Goal: Feedback & Contribution: Contribute content

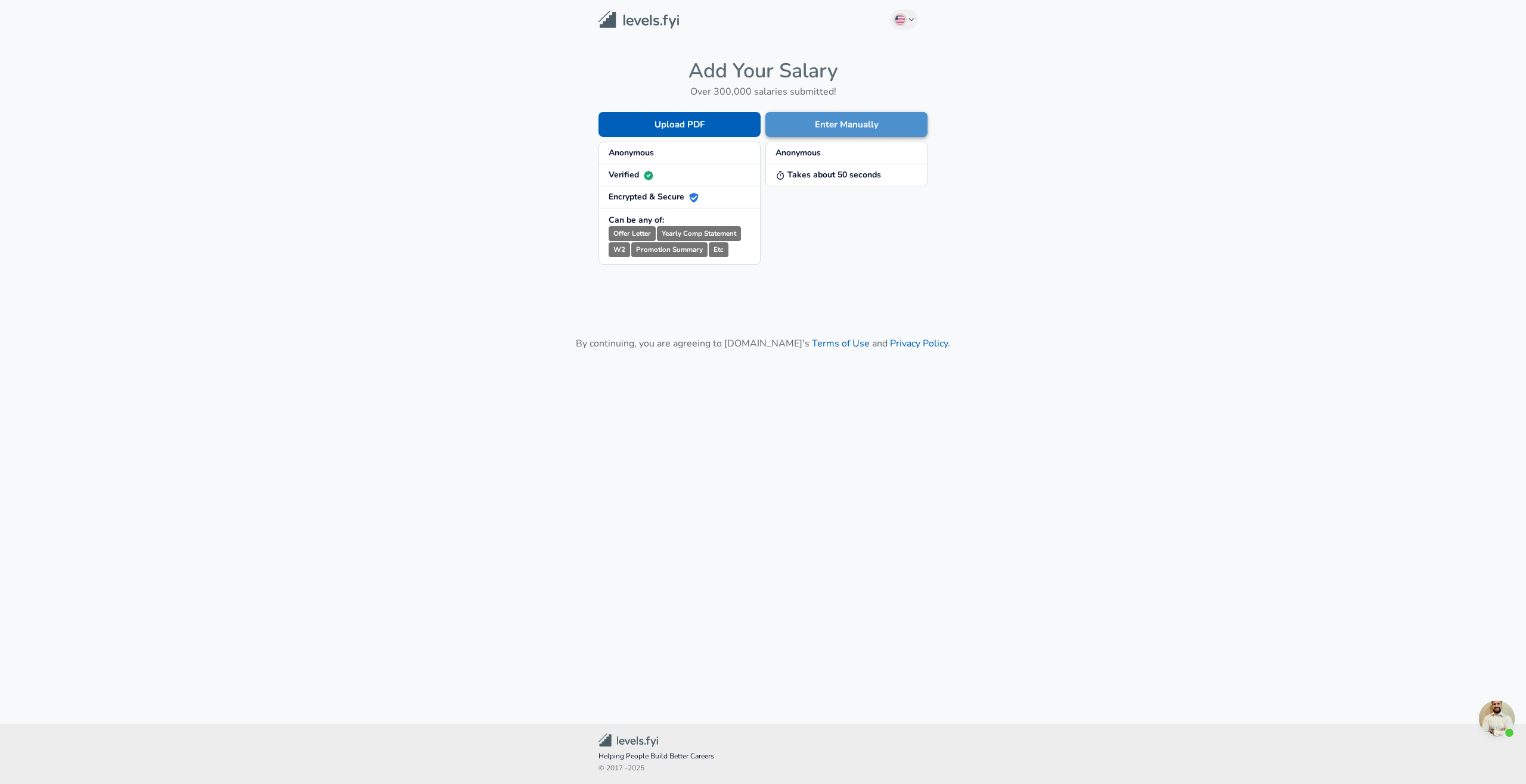
click at [858, 130] on button "Enter Manually" at bounding box center [846, 125] width 162 height 25
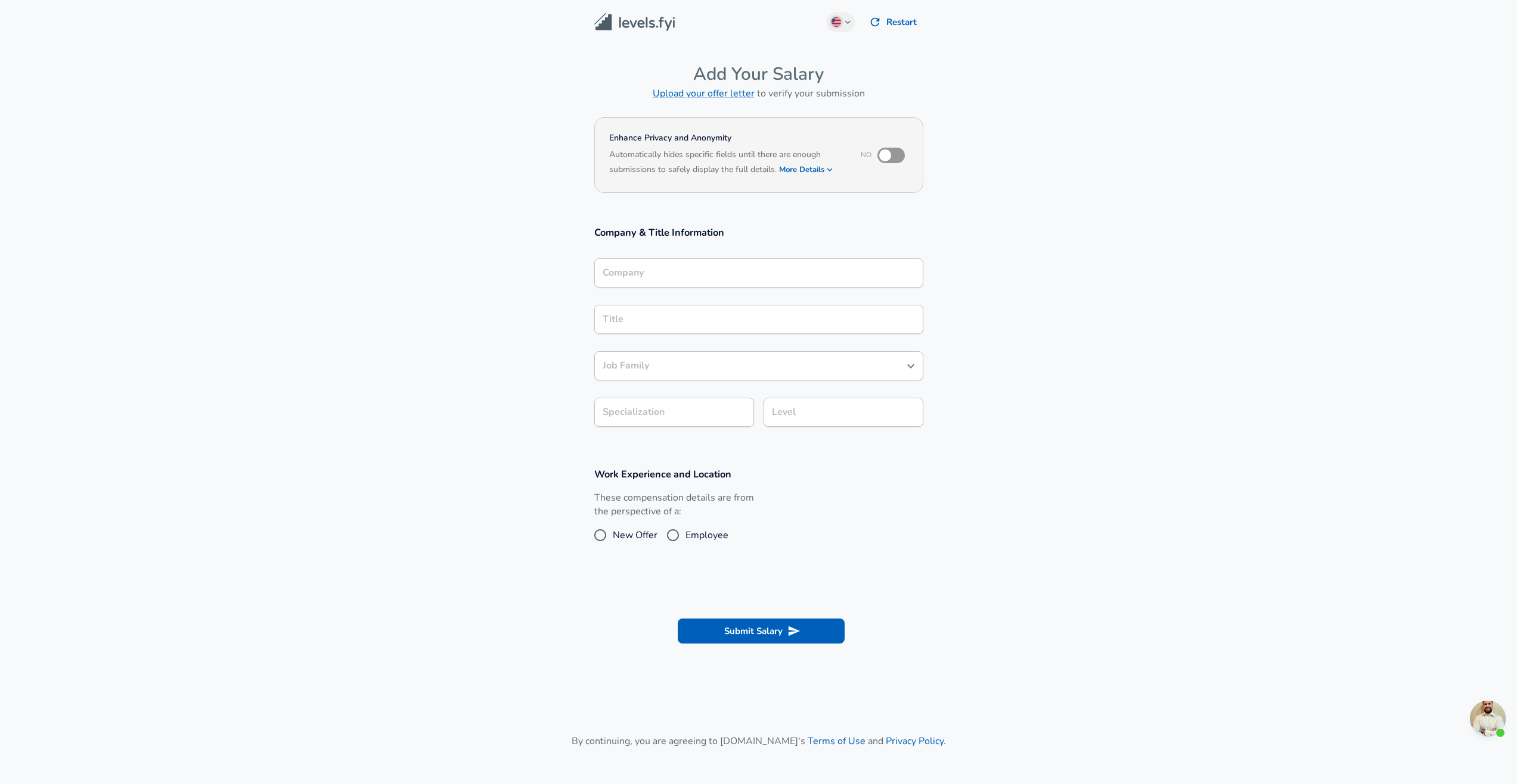
scroll to position [12, 0]
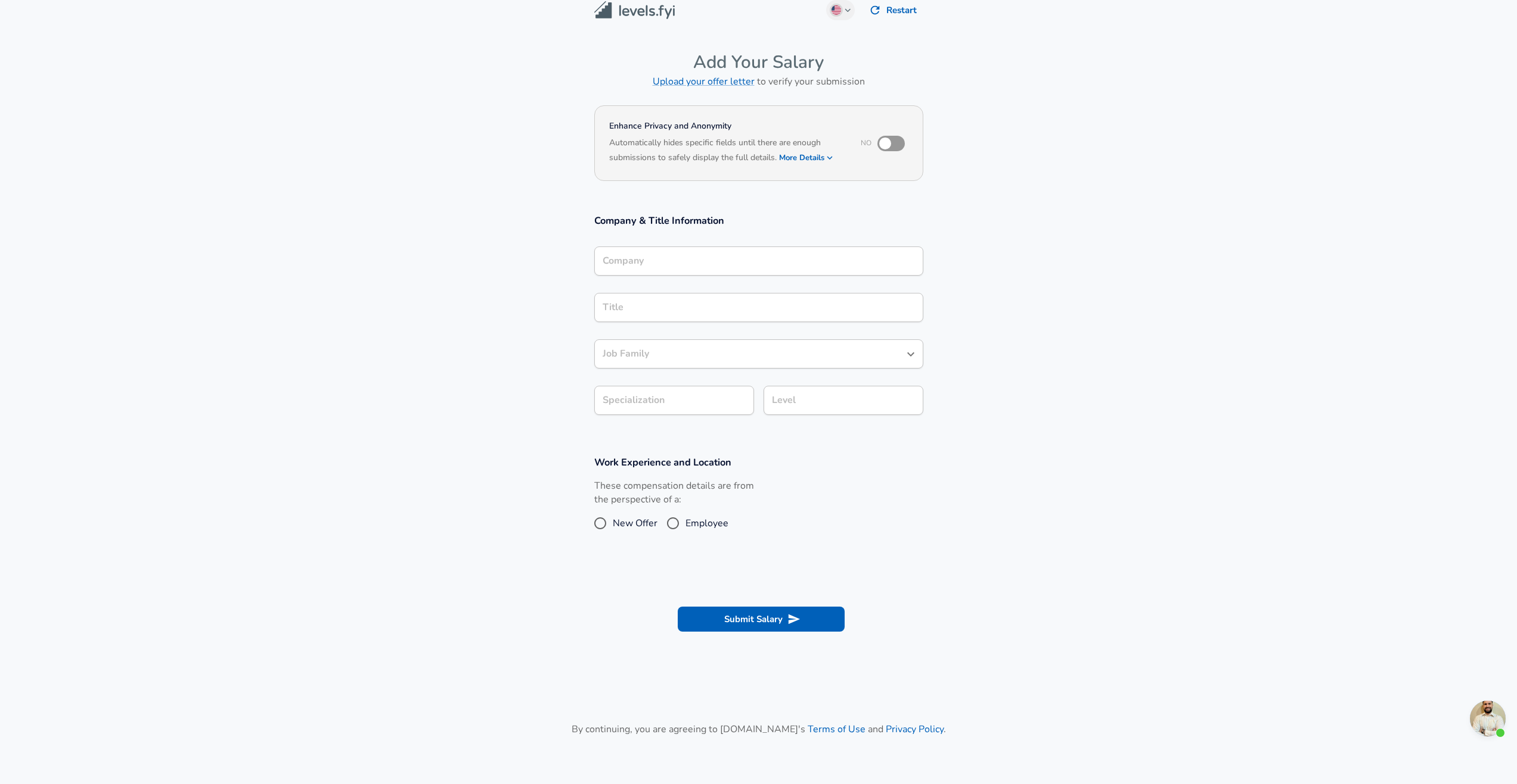
click at [706, 270] on input "Company" at bounding box center [758, 260] width 318 height 18
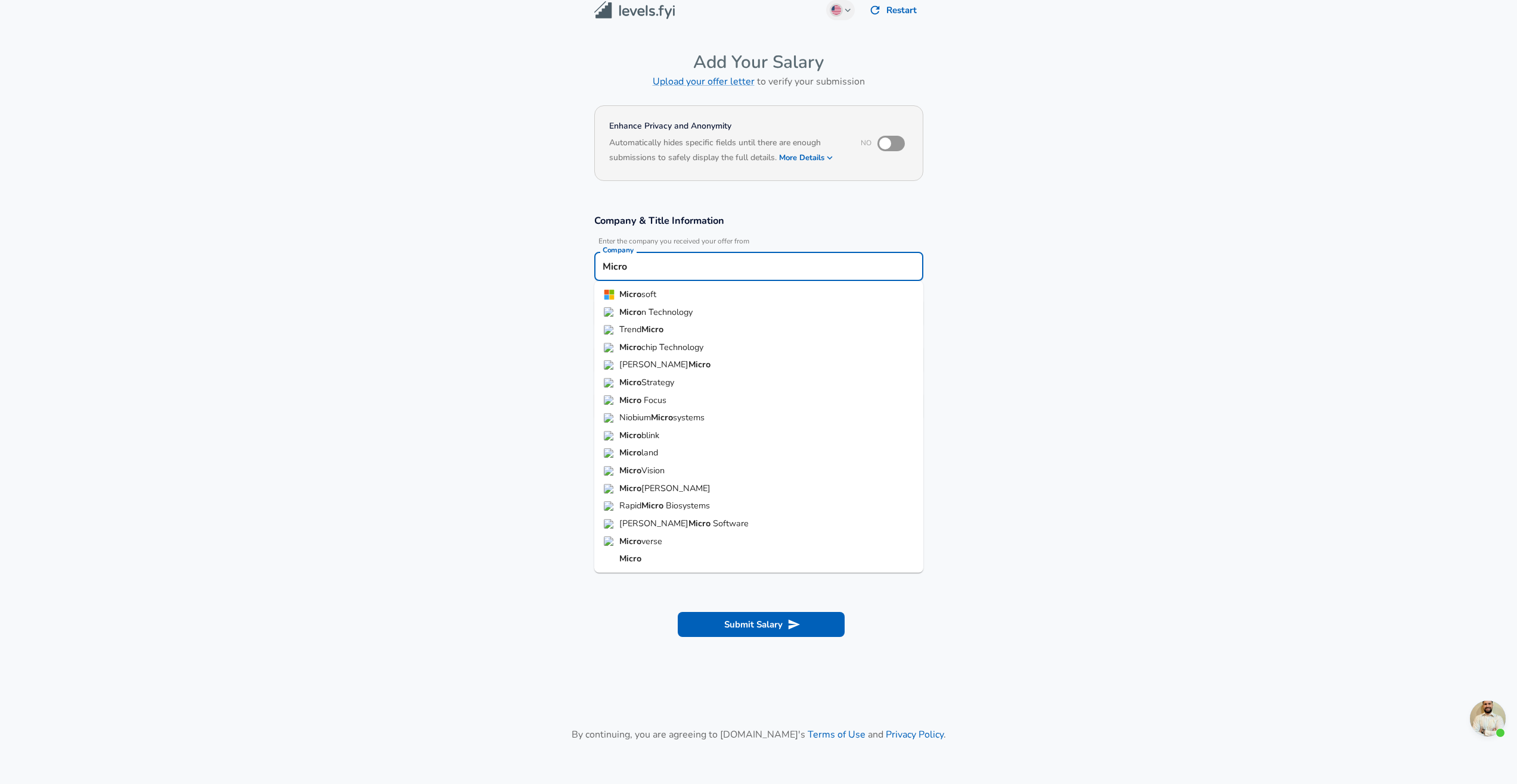
click at [641, 300] on span "Micro soft" at bounding box center [638, 295] width 37 height 13
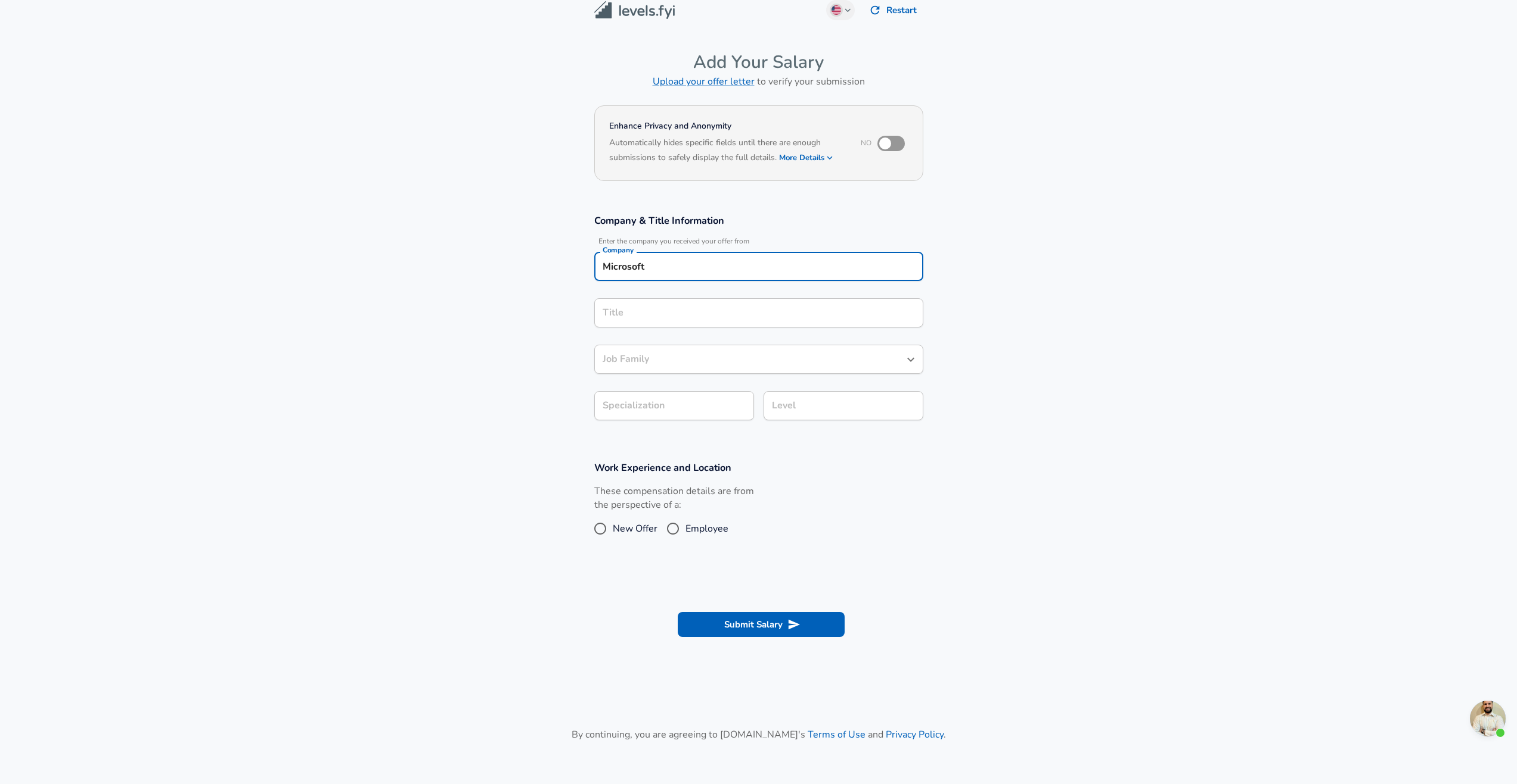
type input "Microsoft"
click at [892, 144] on input "checkbox" at bounding box center [884, 144] width 68 height 23
checkbox input "true"
click at [662, 322] on div "Title" at bounding box center [758, 312] width 329 height 29
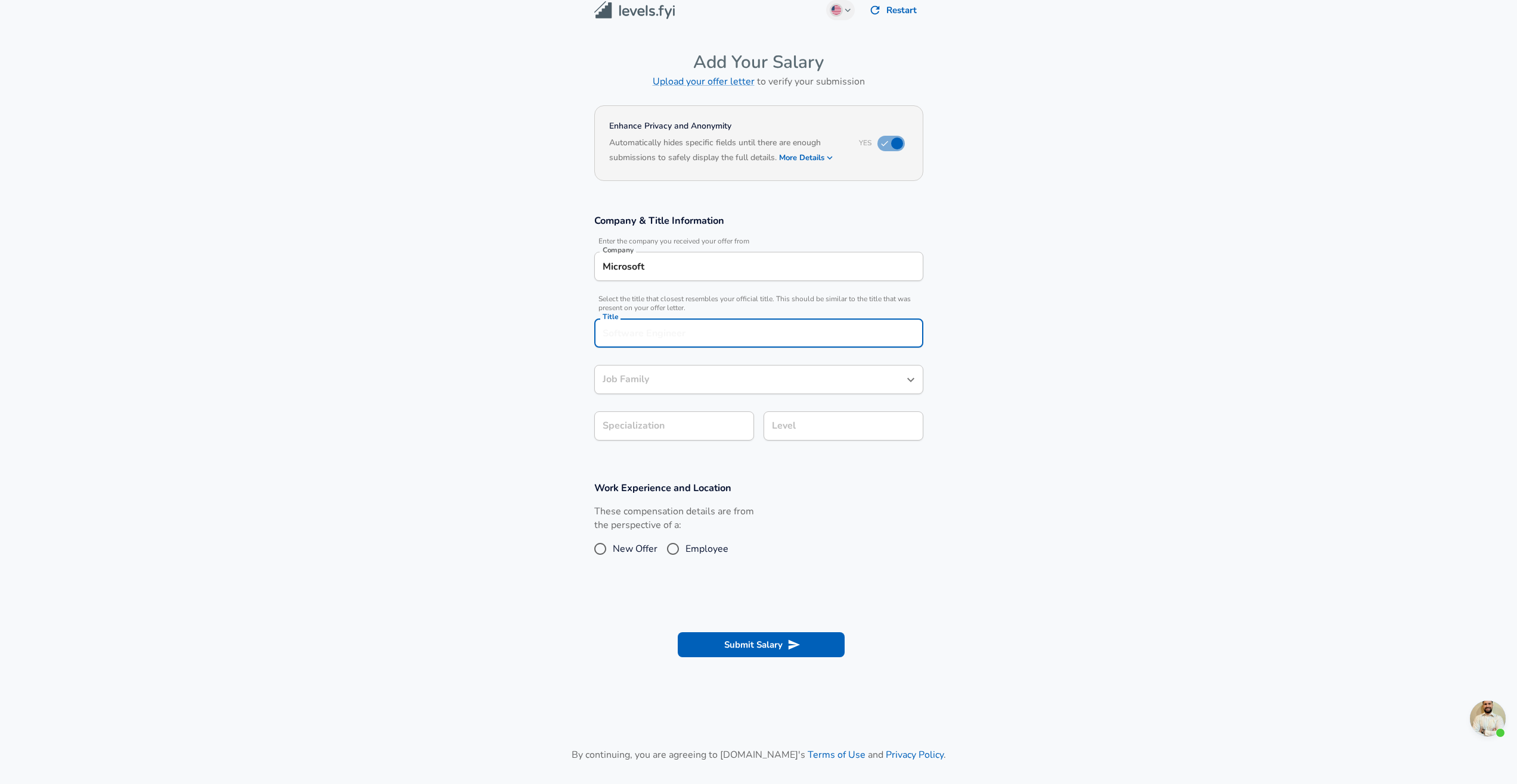
scroll to position [36, 0]
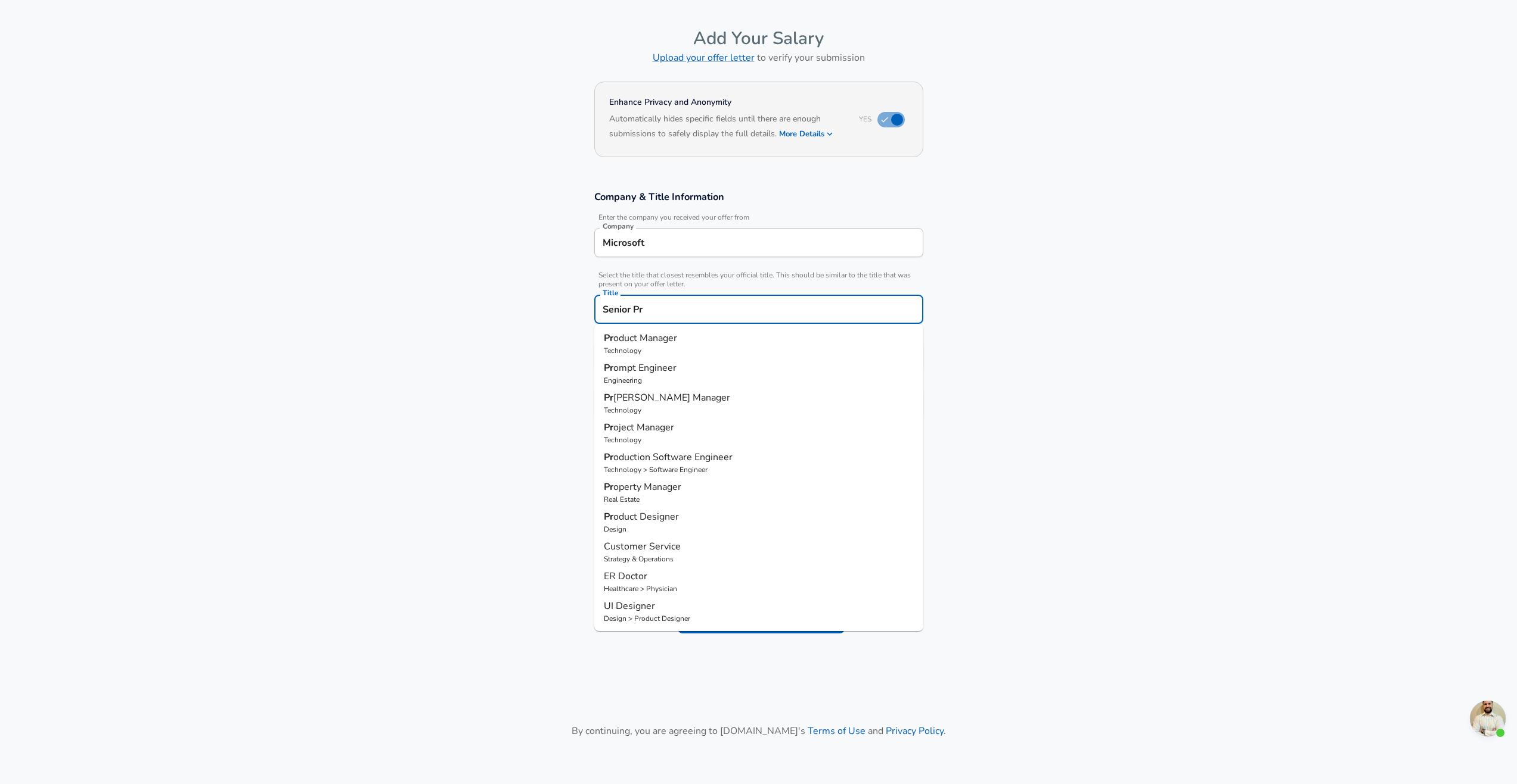
click at [659, 335] on span "oduct Manager" at bounding box center [645, 338] width 64 height 13
type input "Product Manager"
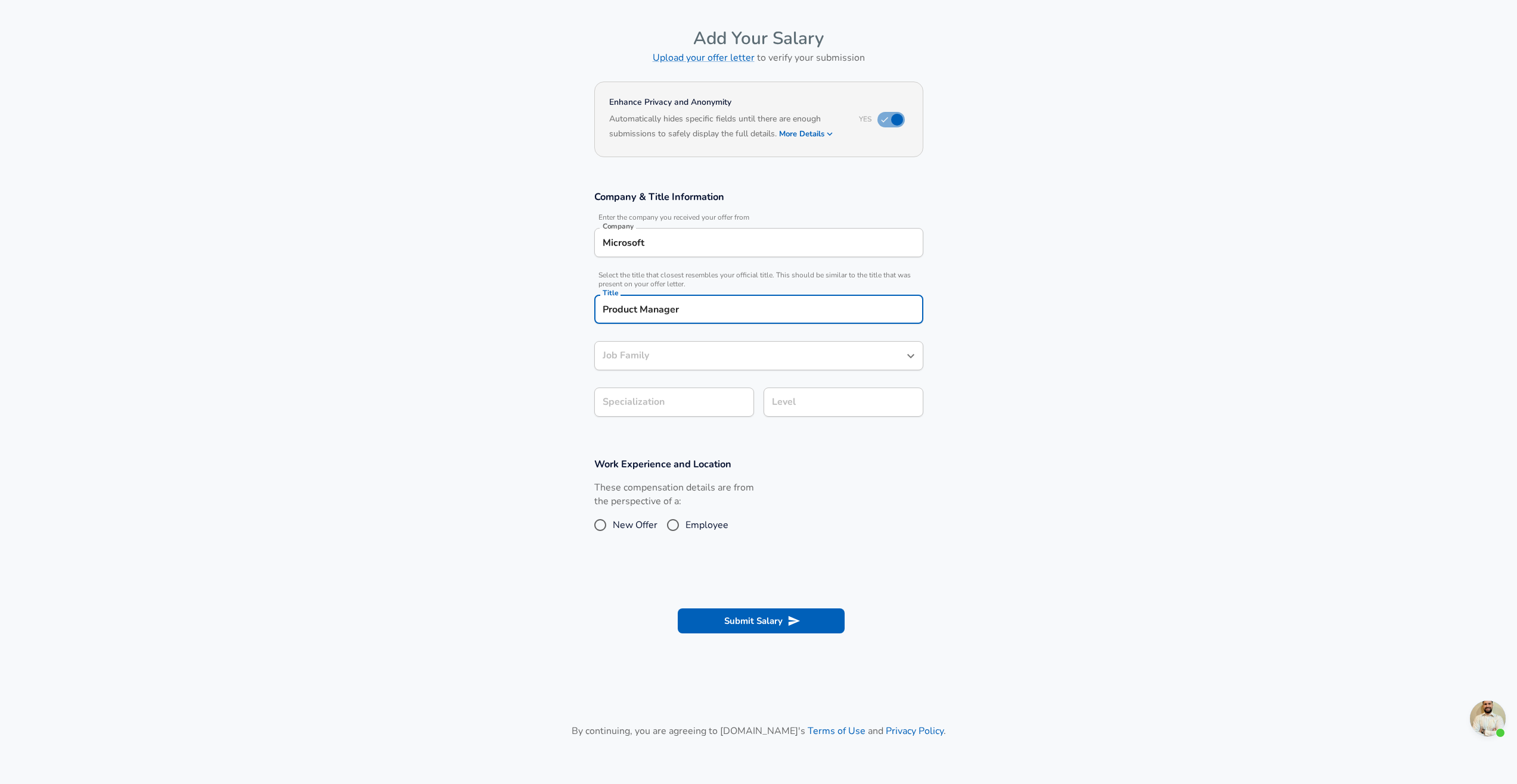
type input "Product Manager"
click at [733, 402] on icon "button" at bounding box center [735, 402] width 7 height 4
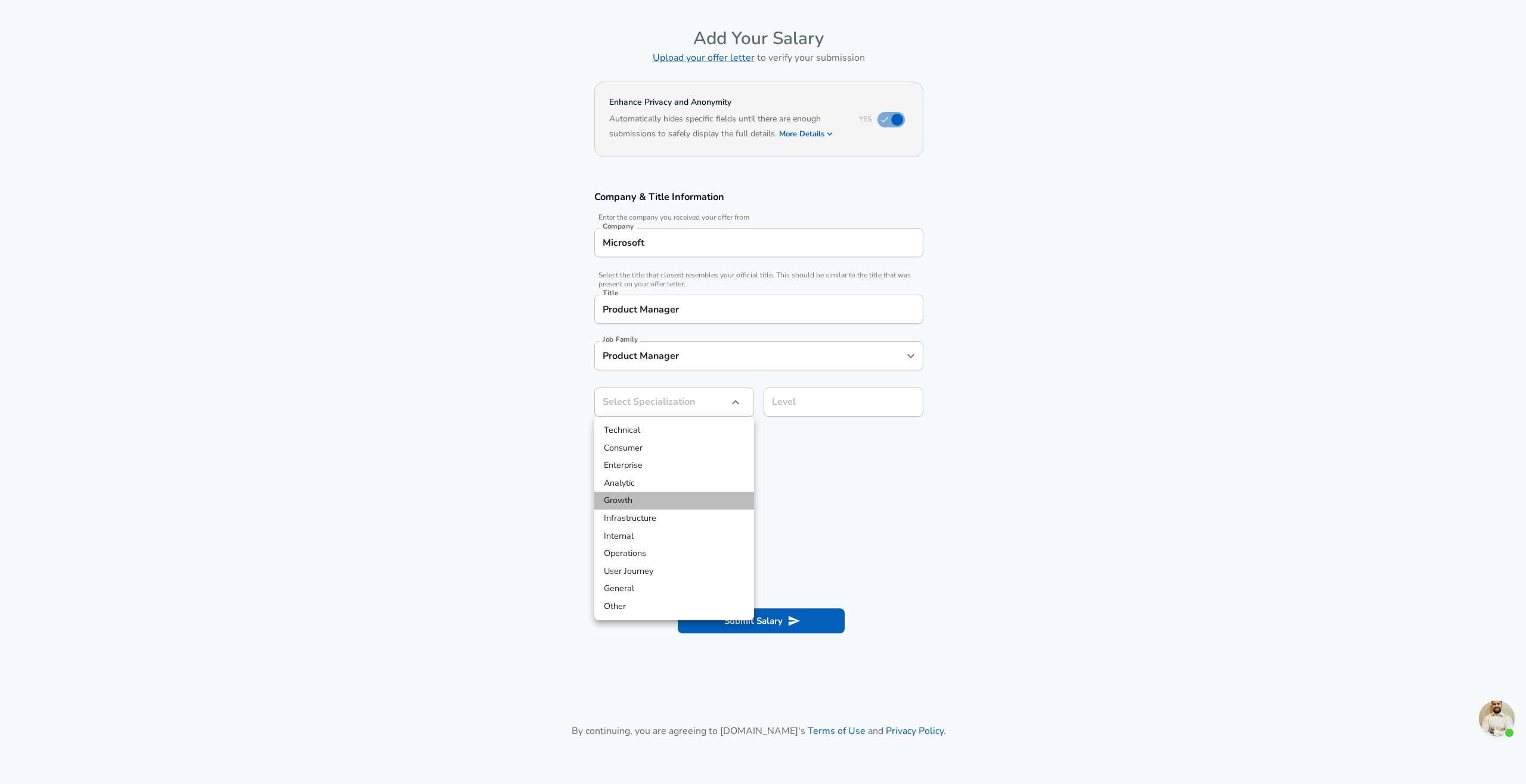
click at [623, 501] on li "Growth" at bounding box center [674, 501] width 160 height 18
type input "Growth"
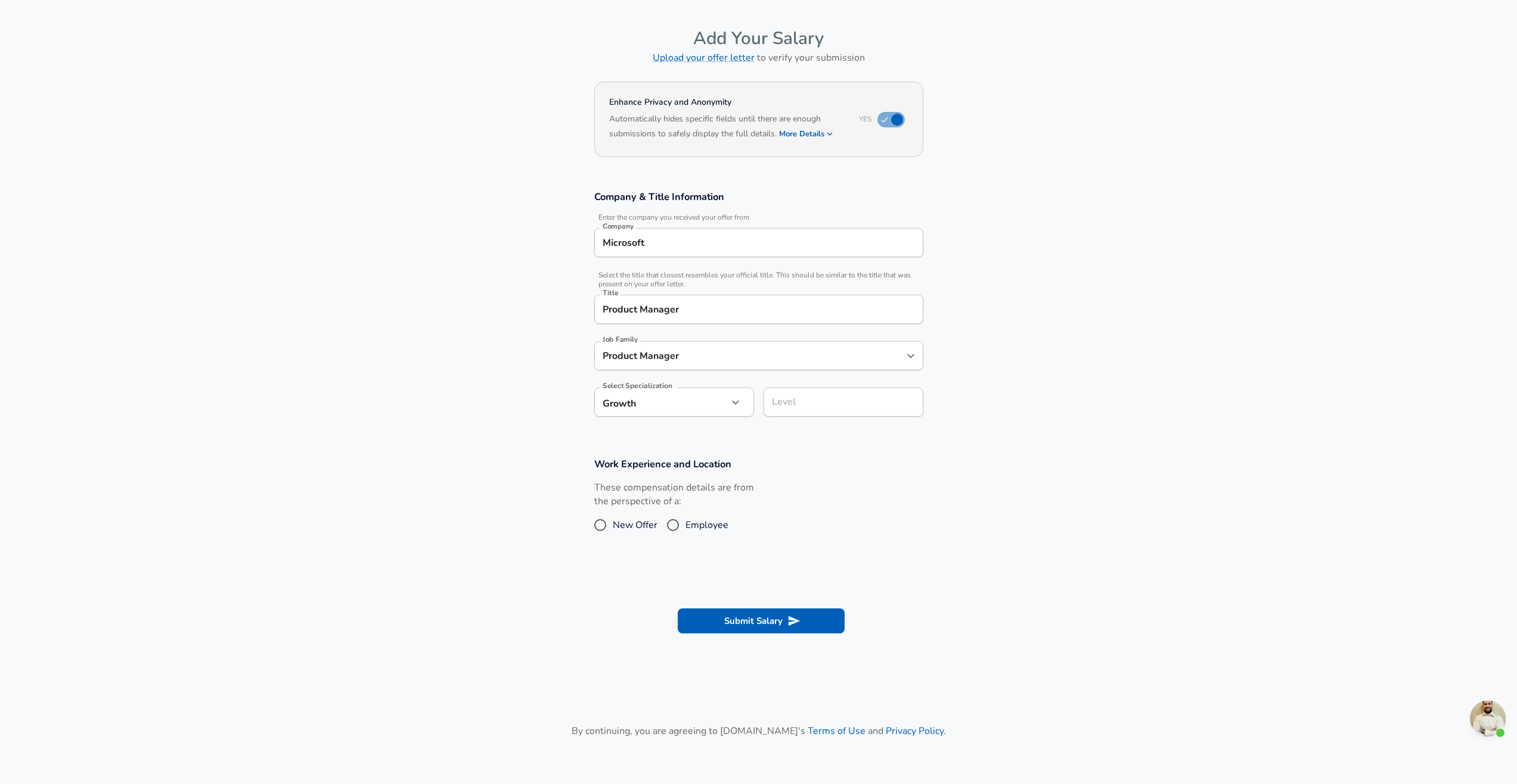
scroll to position [60, 0]
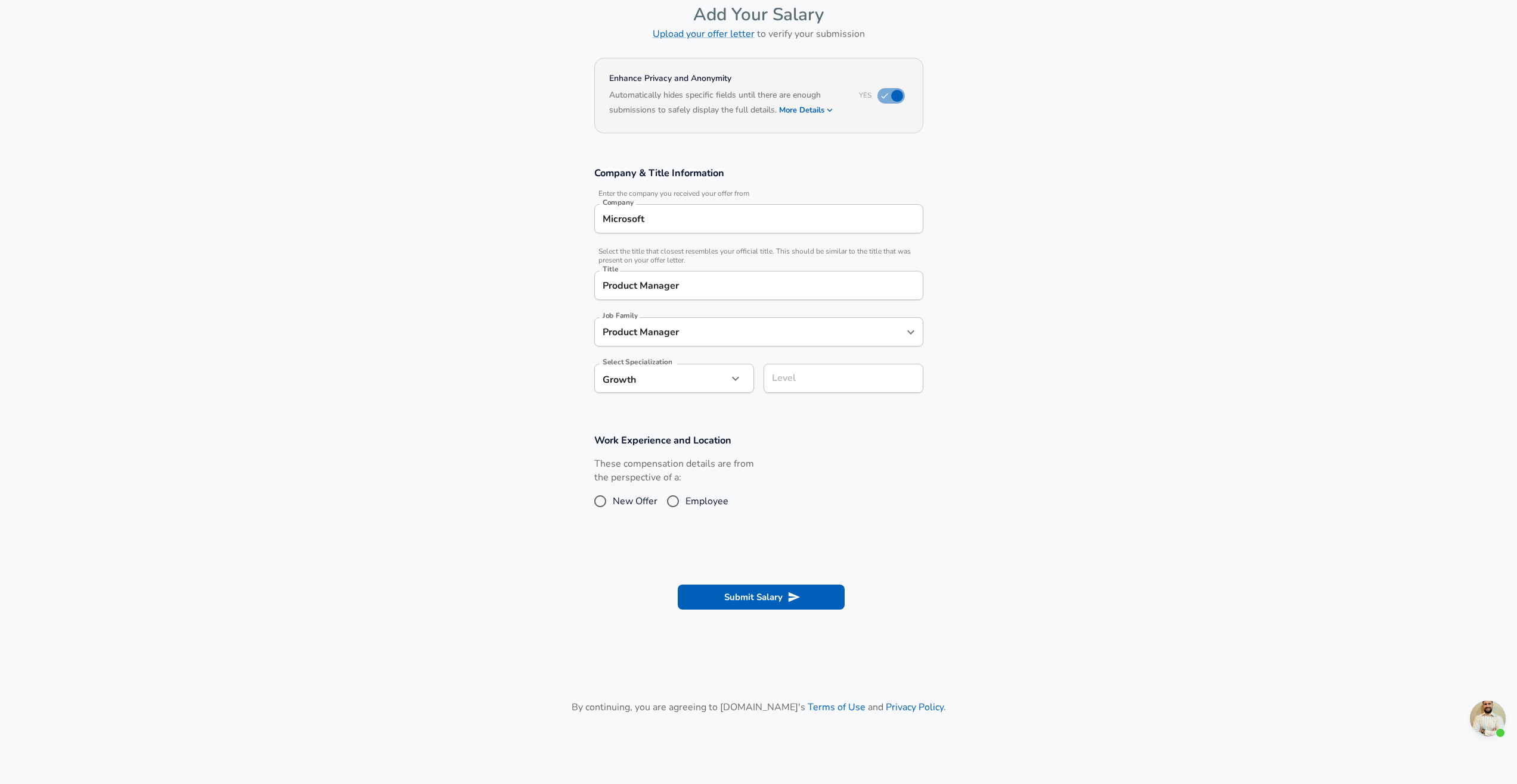
click at [886, 393] on div "Level" at bounding box center [843, 378] width 160 height 29
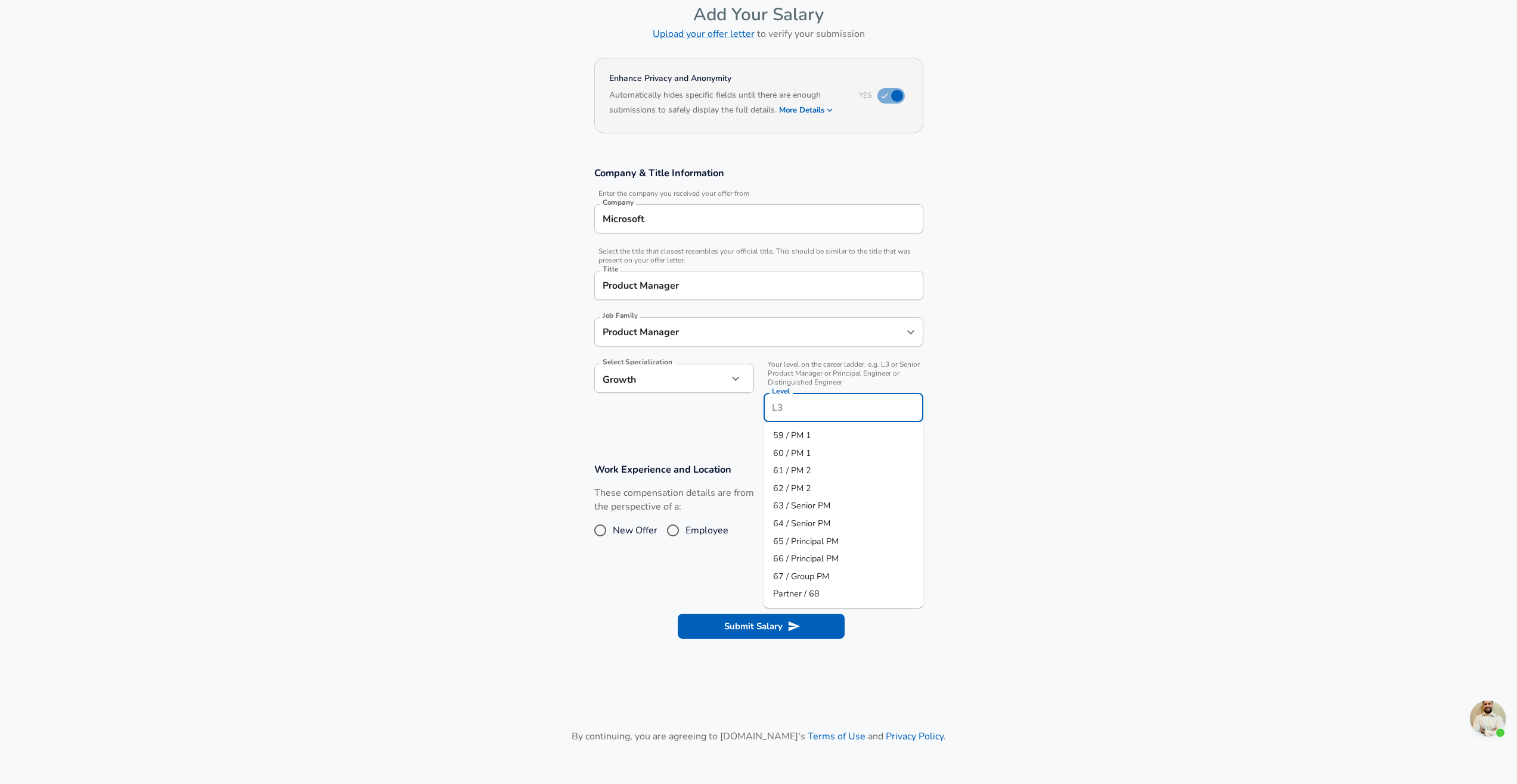
click at [882, 400] on input "Level" at bounding box center [843, 407] width 149 height 18
click at [834, 511] on li "63 / Senior PM" at bounding box center [843, 506] width 160 height 18
type input "63 / Senior PM"
click at [680, 529] on input "Employee" at bounding box center [673, 531] width 25 height 19
radio input "true"
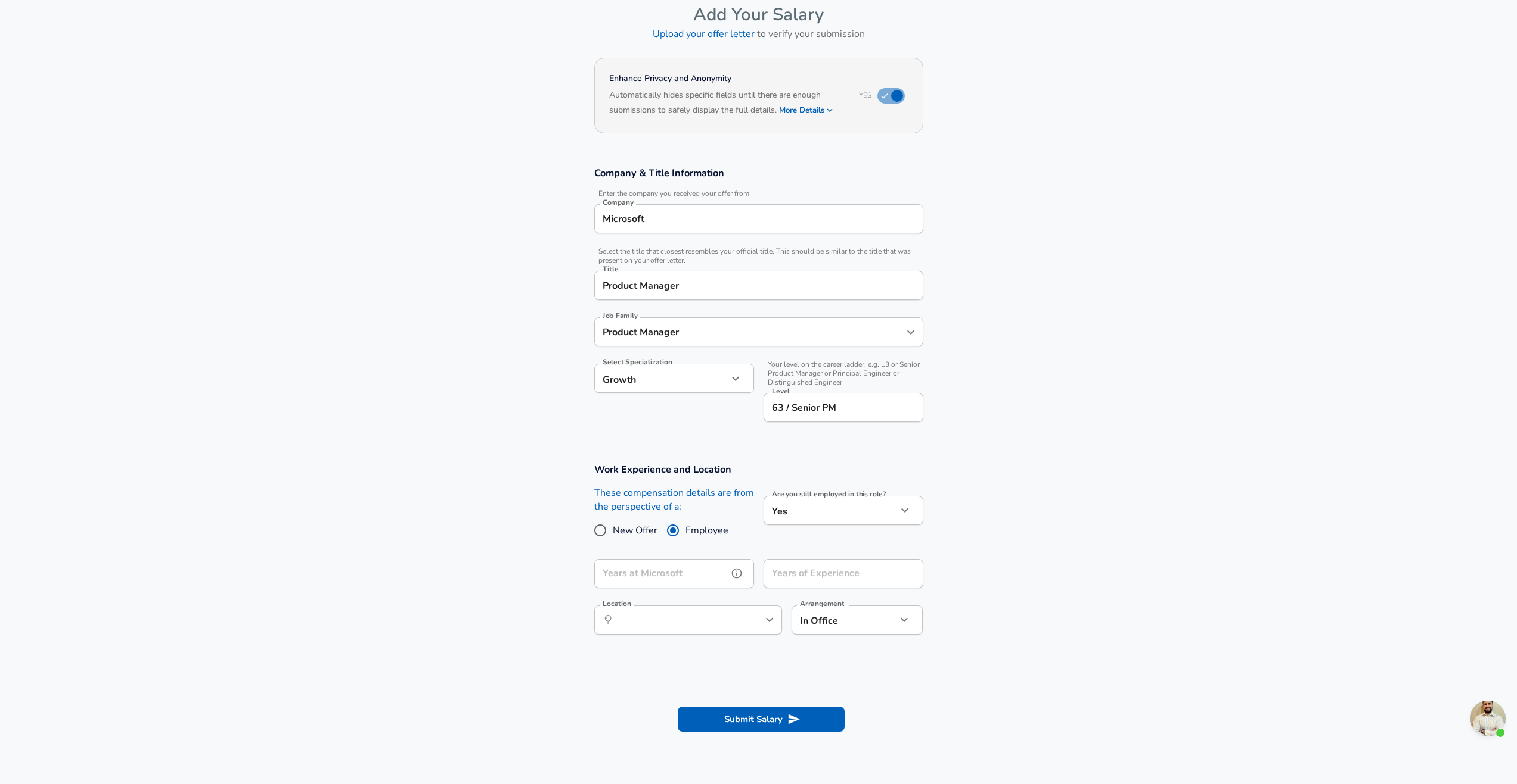
click at [698, 567] on input "Years at Microsoft" at bounding box center [661, 574] width 133 height 29
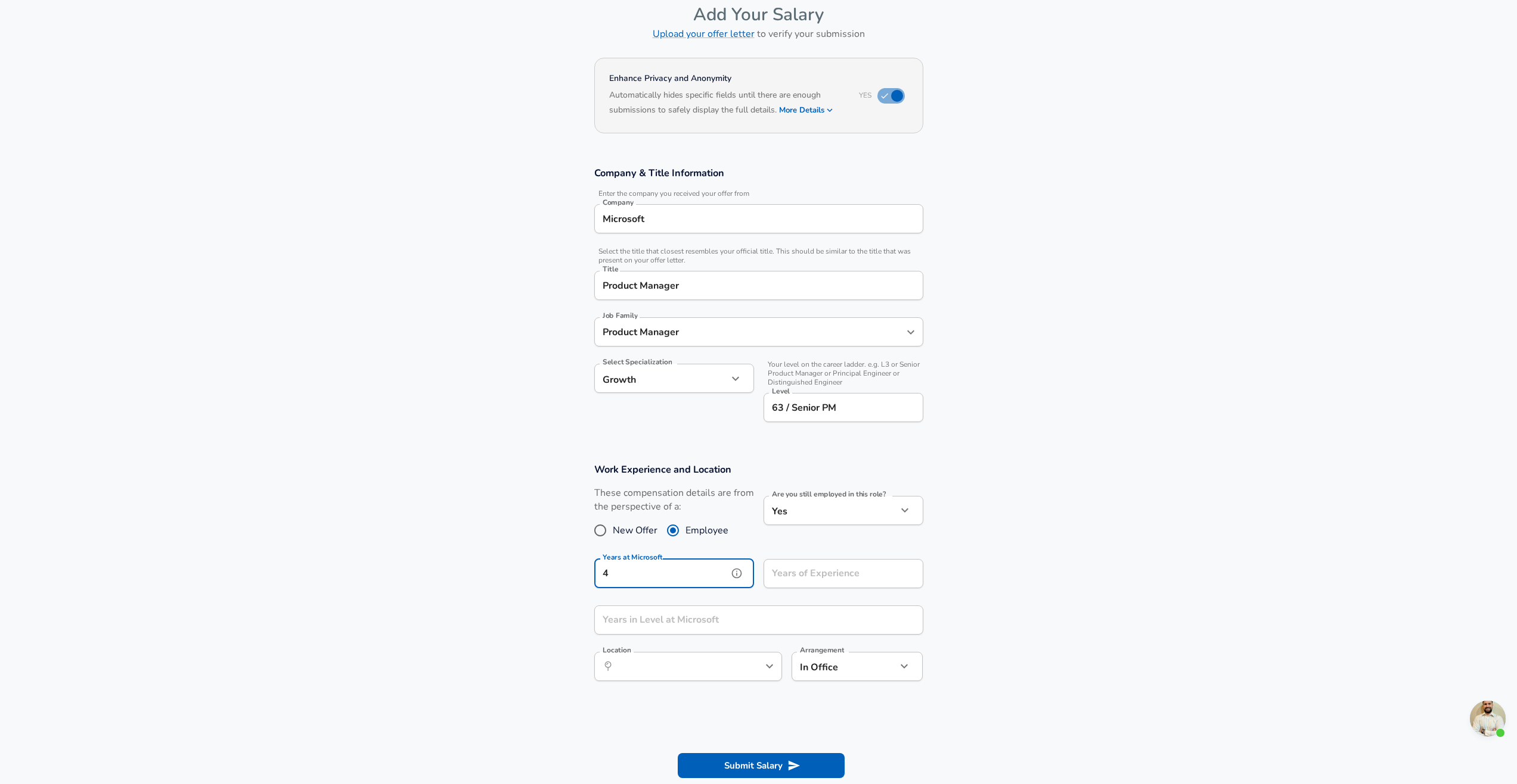
type input "4"
click at [887, 573] on input "Years of Experience" at bounding box center [830, 574] width 133 height 29
type input "18"
click at [1066, 609] on section "Work Experience and Location These compensation details are from the perspectiv…" at bounding box center [758, 578] width 1517 height 259
click at [712, 628] on input "Years in Level at Microsoft" at bounding box center [745, 620] width 303 height 29
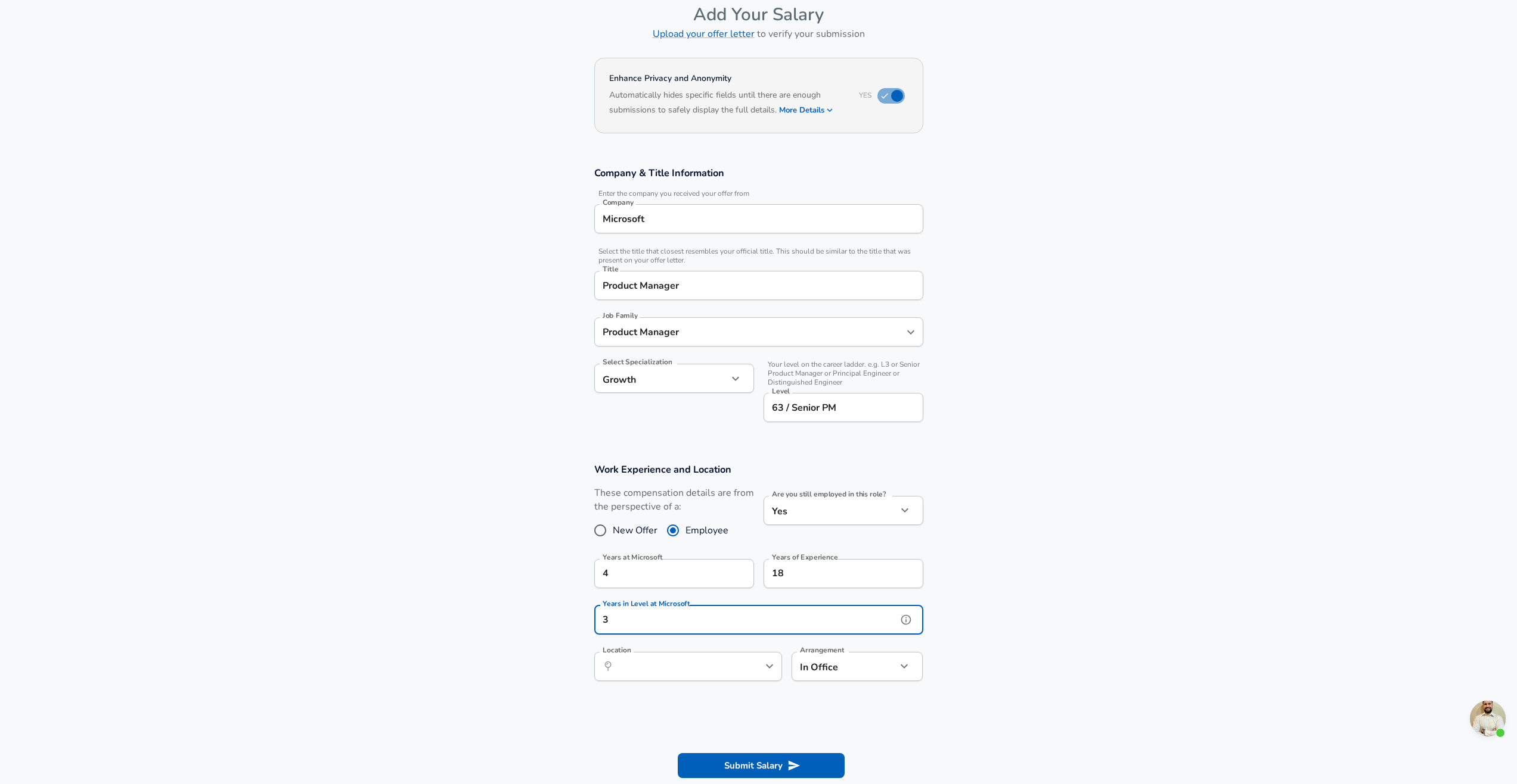
click at [761, 671] on div at bounding box center [769, 666] width 16 height 17
type input "3"
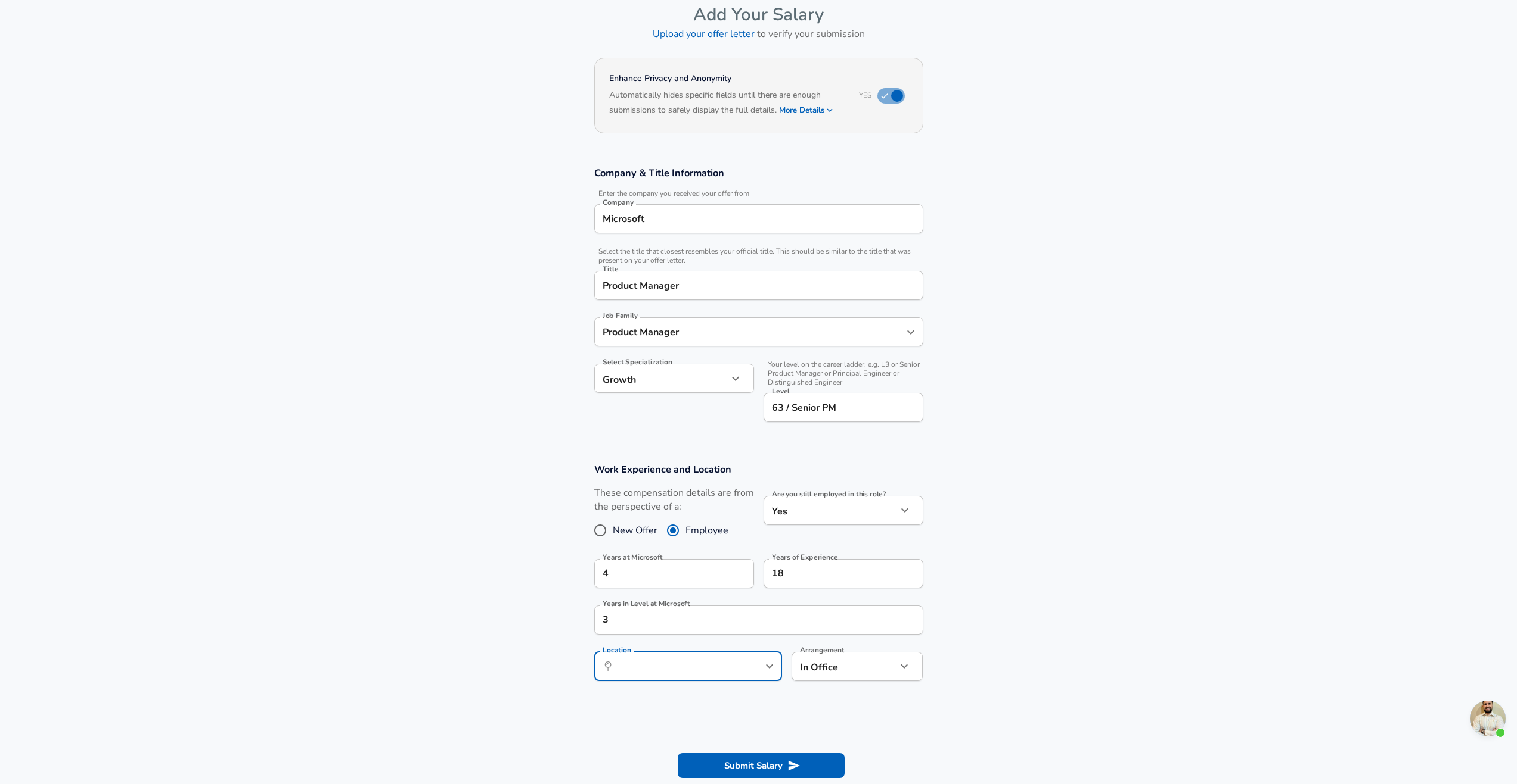
click at [869, 670] on body "English ([GEOGRAPHIC_DATA]) Change Restart Add Your Salary Upload your offer le…" at bounding box center [758, 332] width 1517 height 784
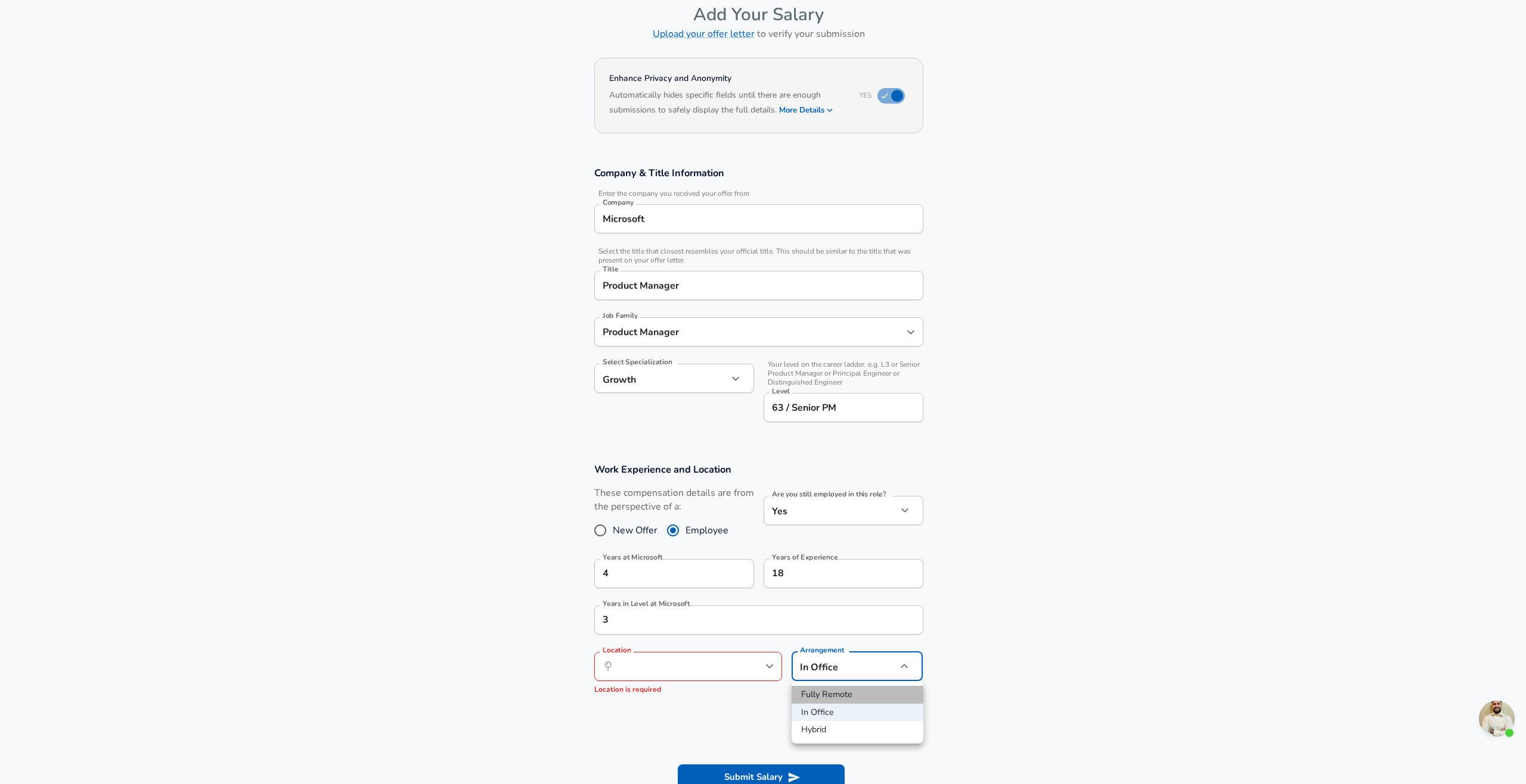
click at [842, 689] on li "Fully Remote" at bounding box center [857, 695] width 132 height 18
type input "remote"
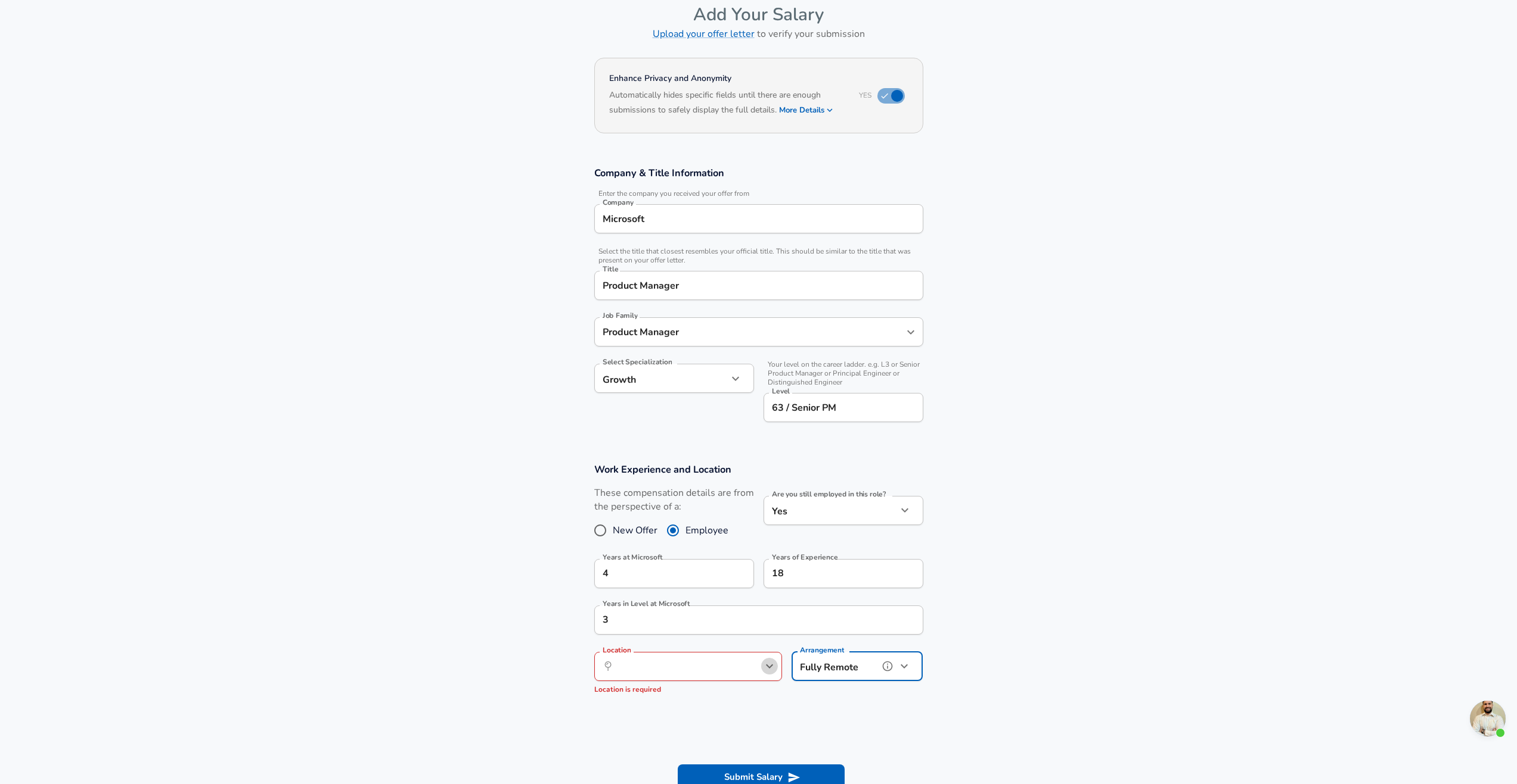
click at [770, 669] on icon "Open" at bounding box center [769, 666] width 14 height 14
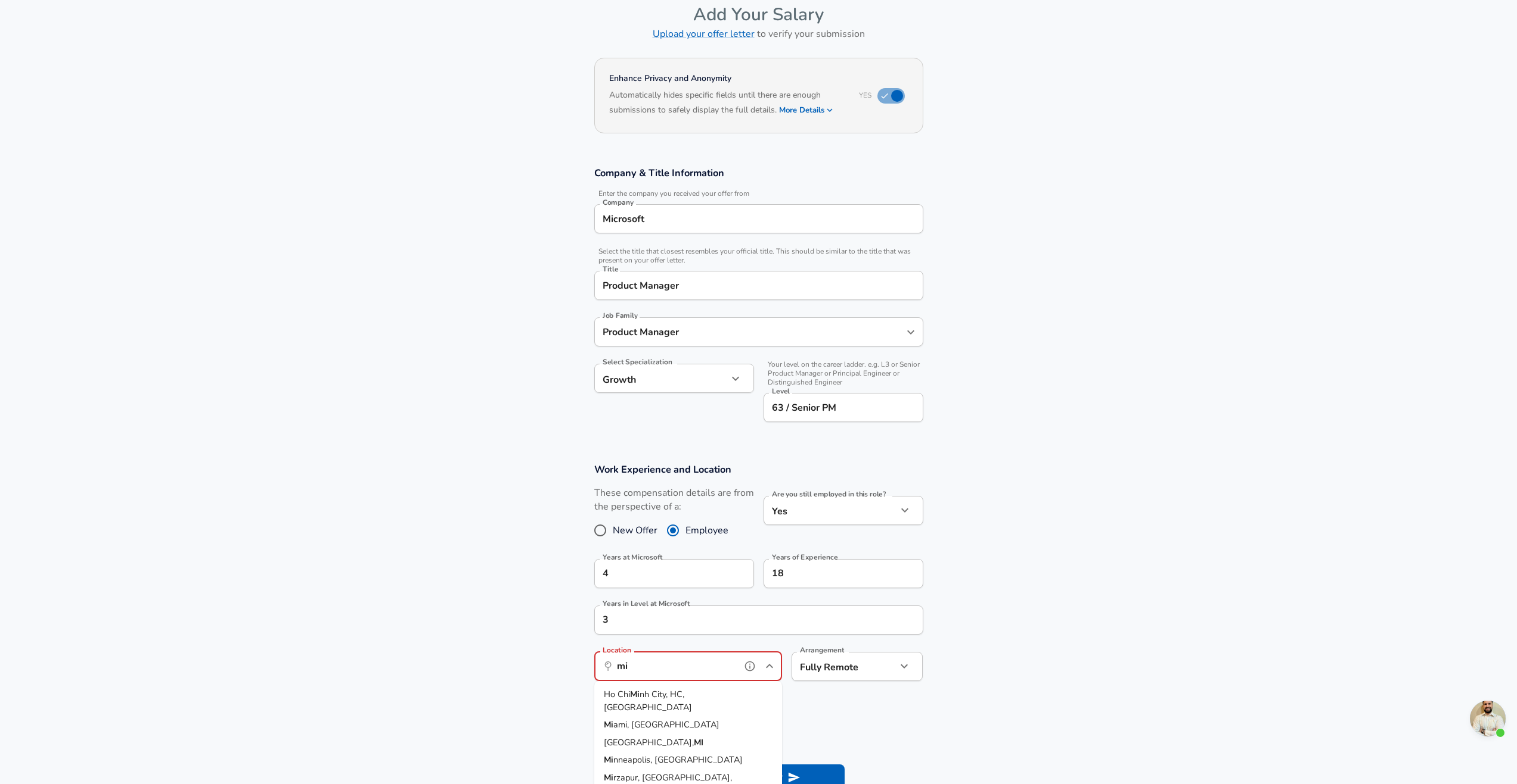
type input "m"
type input "r"
click at [691, 694] on li "Detr oit, [GEOGRAPHIC_DATA]" at bounding box center [688, 695] width 188 height 18
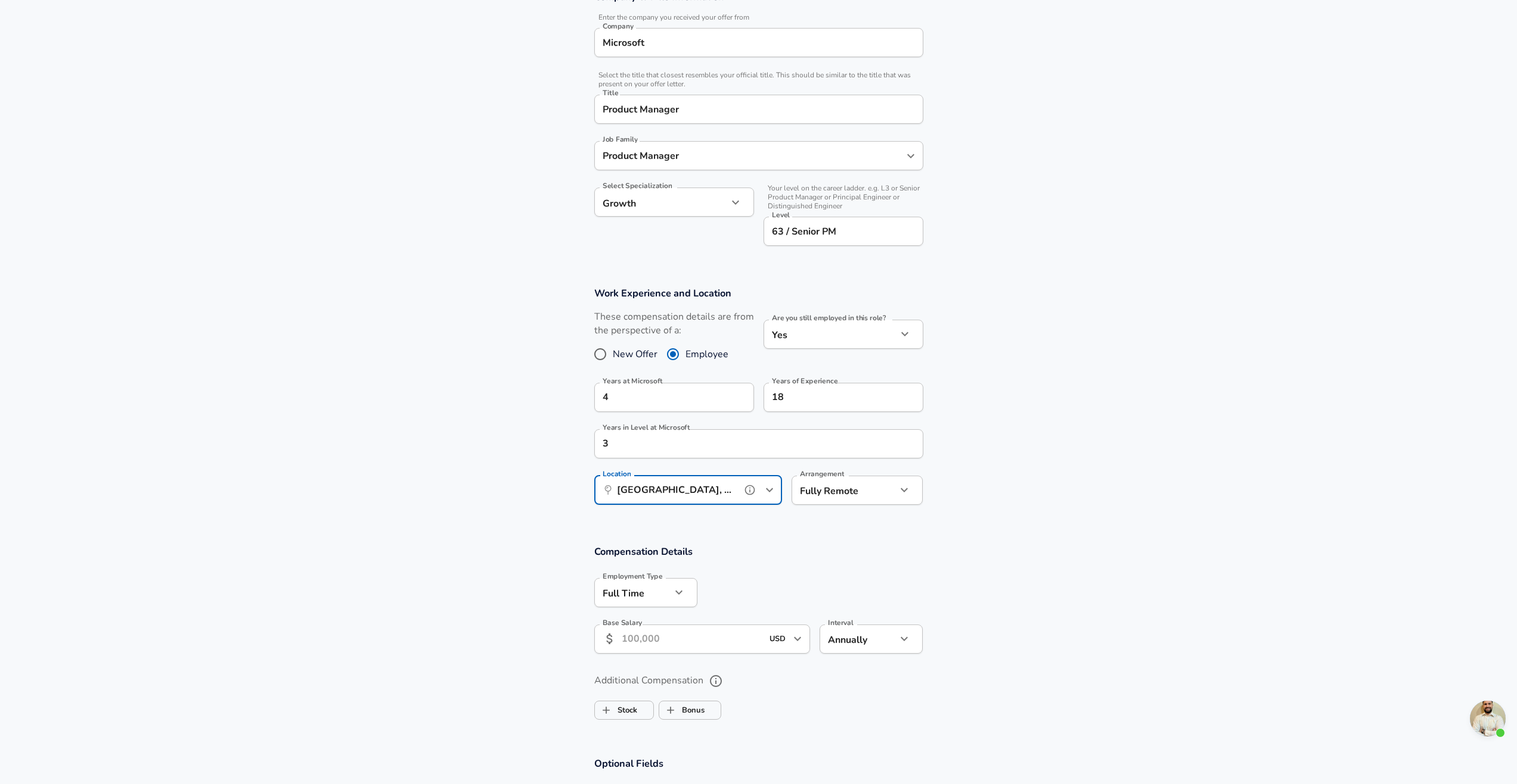
scroll to position [298, 0]
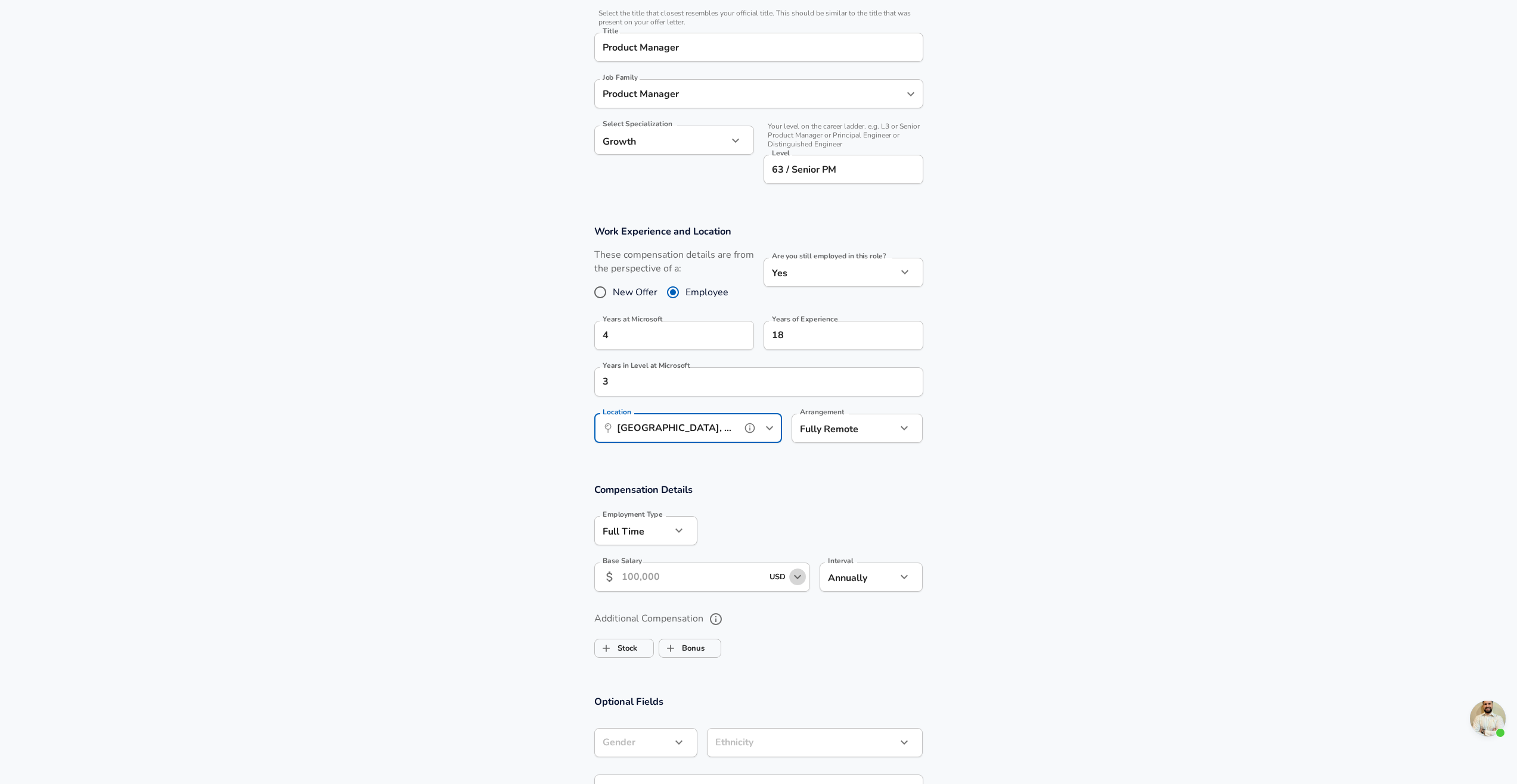
click at [791, 582] on icon "Open" at bounding box center [798, 577] width 14 height 14
type input "[GEOGRAPHIC_DATA], [GEOGRAPHIC_DATA]"
click at [644, 580] on input "Base Salary" at bounding box center [691, 577] width 141 height 29
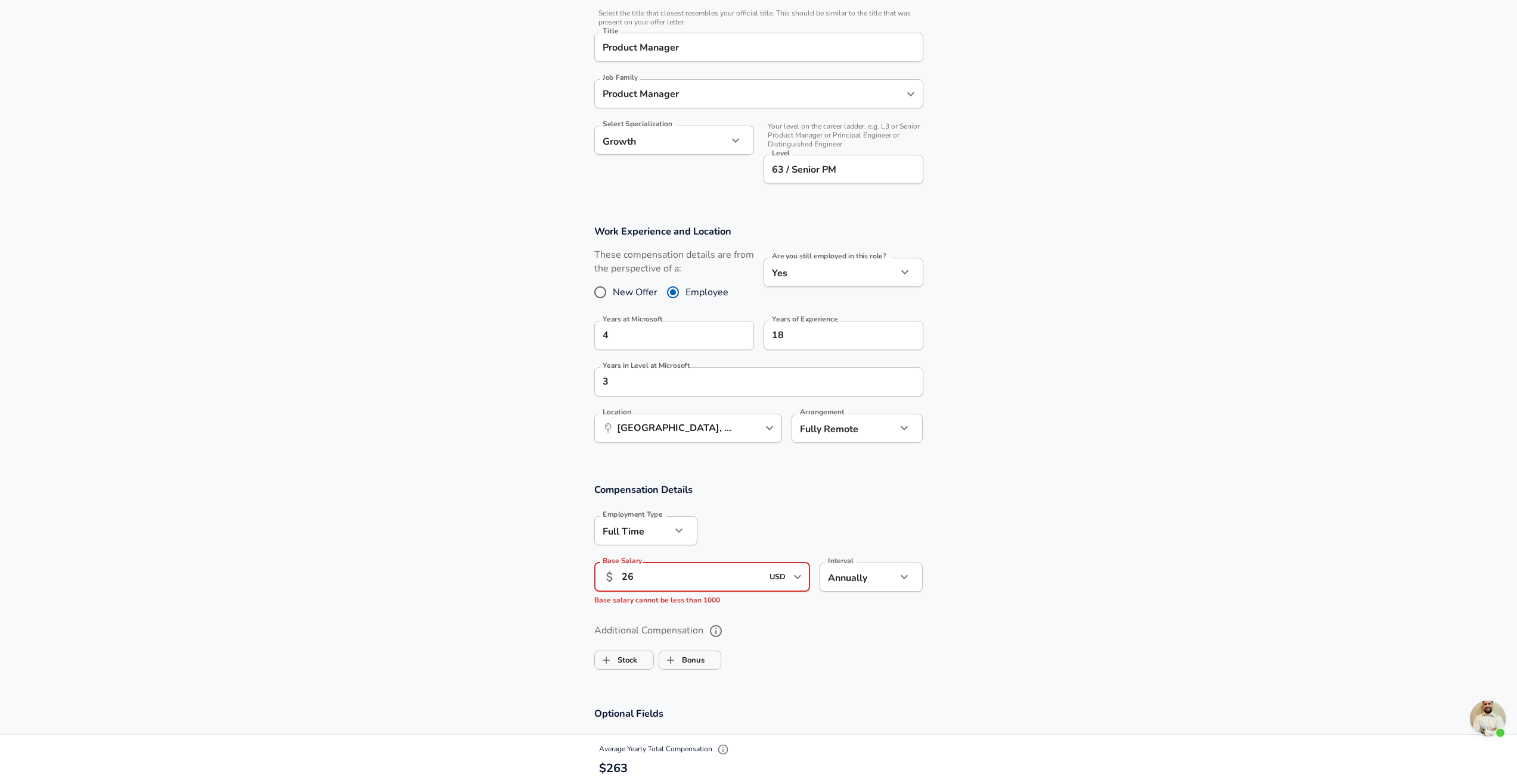
type input "2"
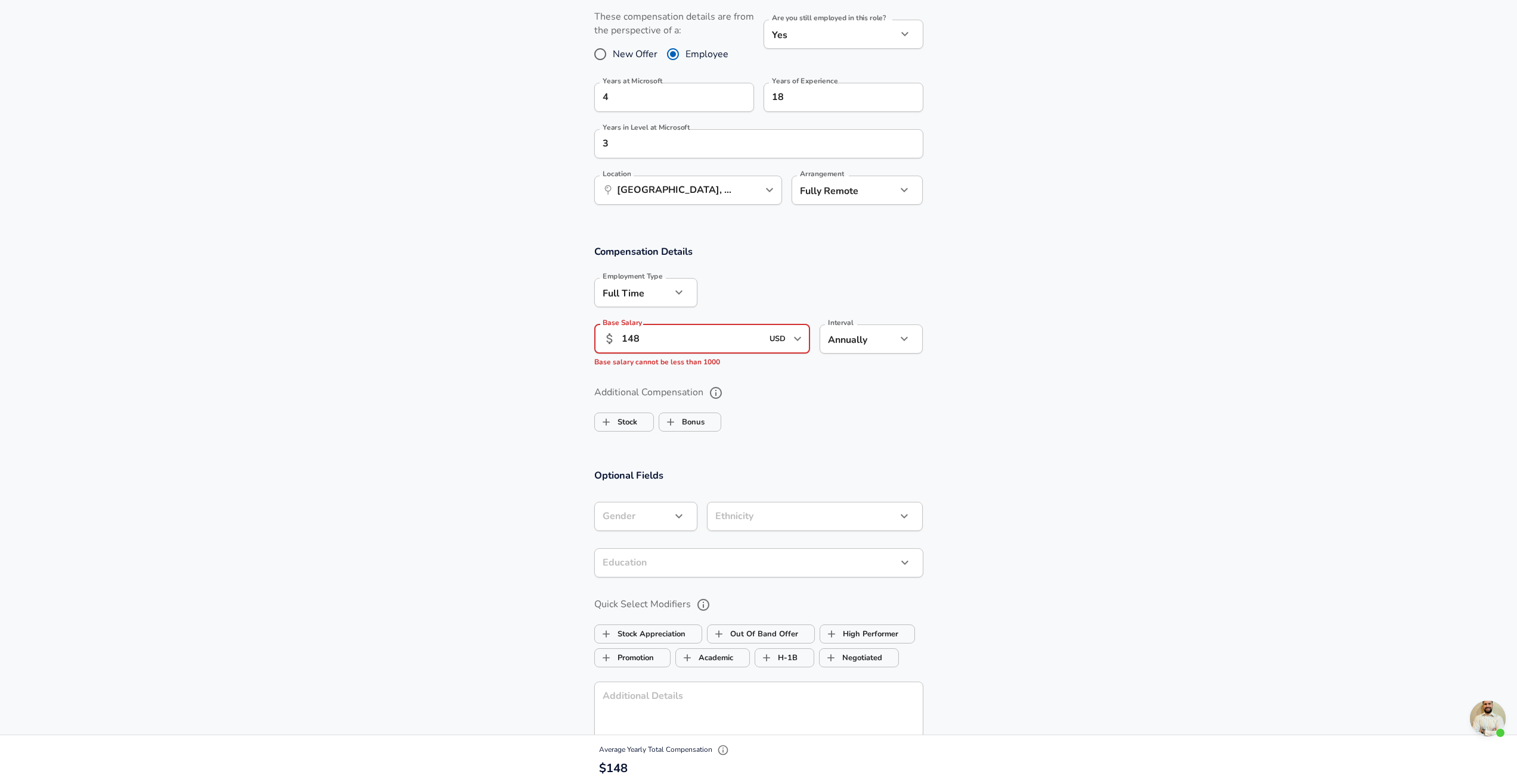
type input "148"
click at [678, 521] on icon "button" at bounding box center [678, 517] width 14 height 14
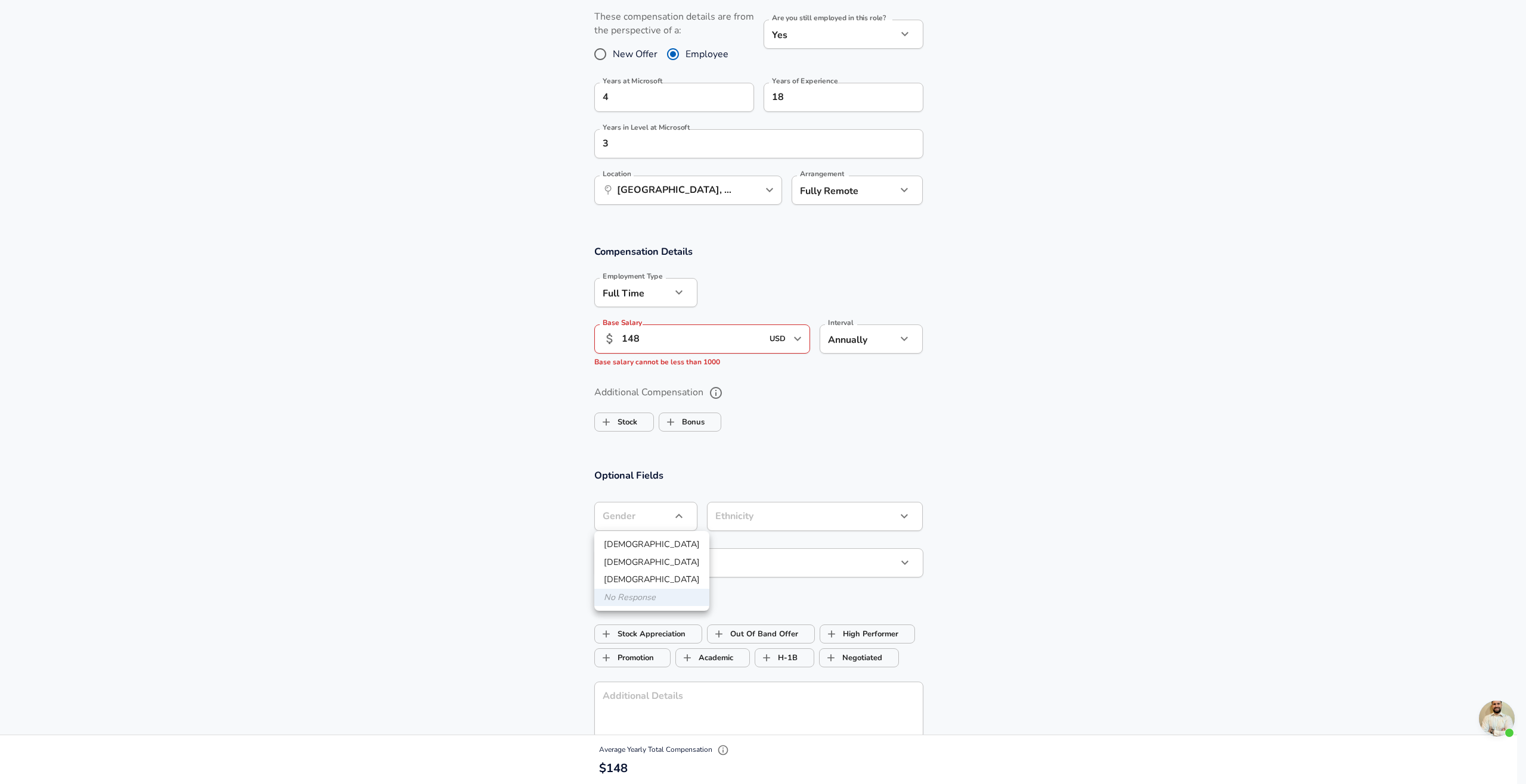
click at [656, 561] on li "[DEMOGRAPHIC_DATA]" at bounding box center [651, 563] width 115 height 18
type input "[DEMOGRAPHIC_DATA]"
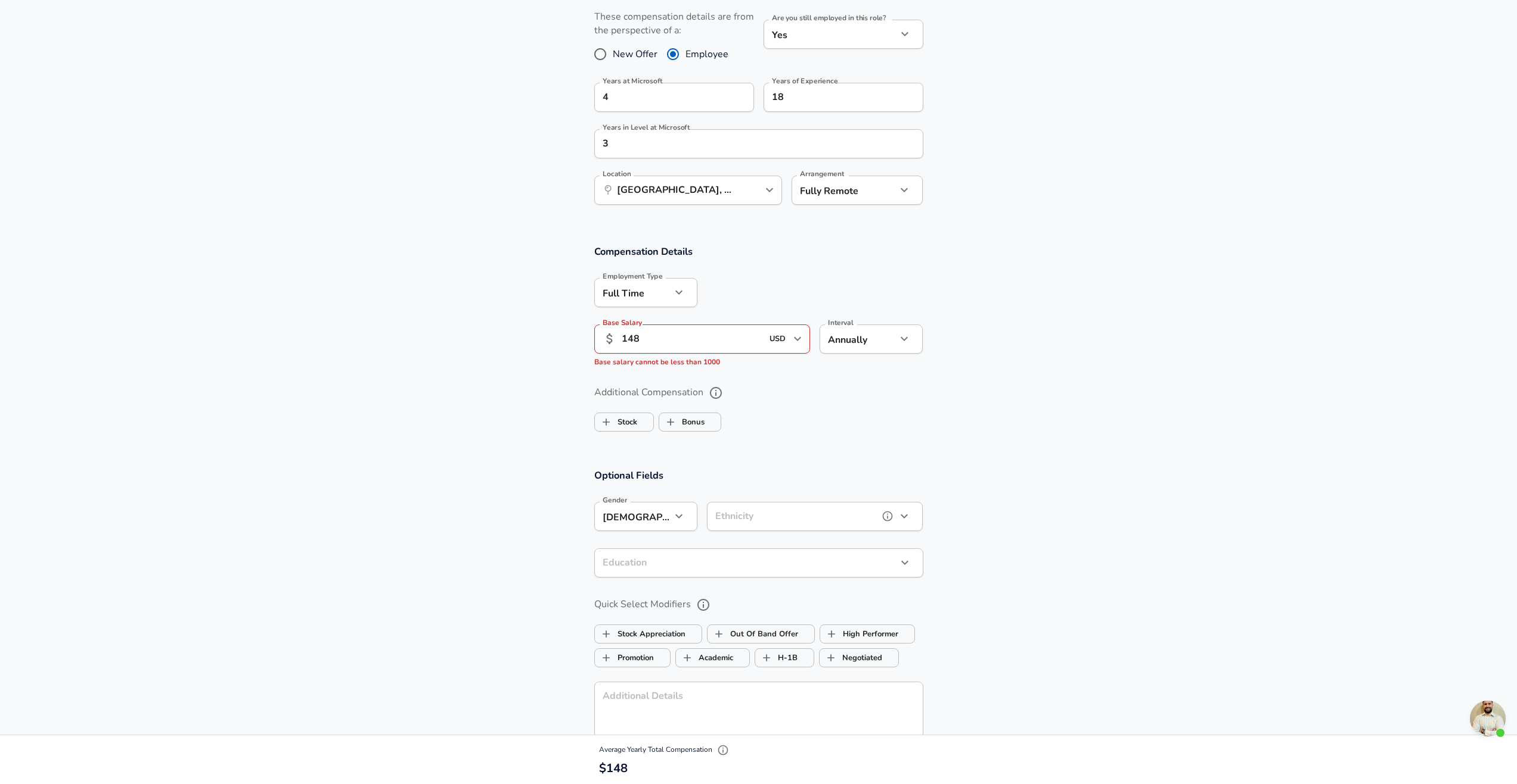
click at [906, 518] on icon "button" at bounding box center [904, 517] width 14 height 14
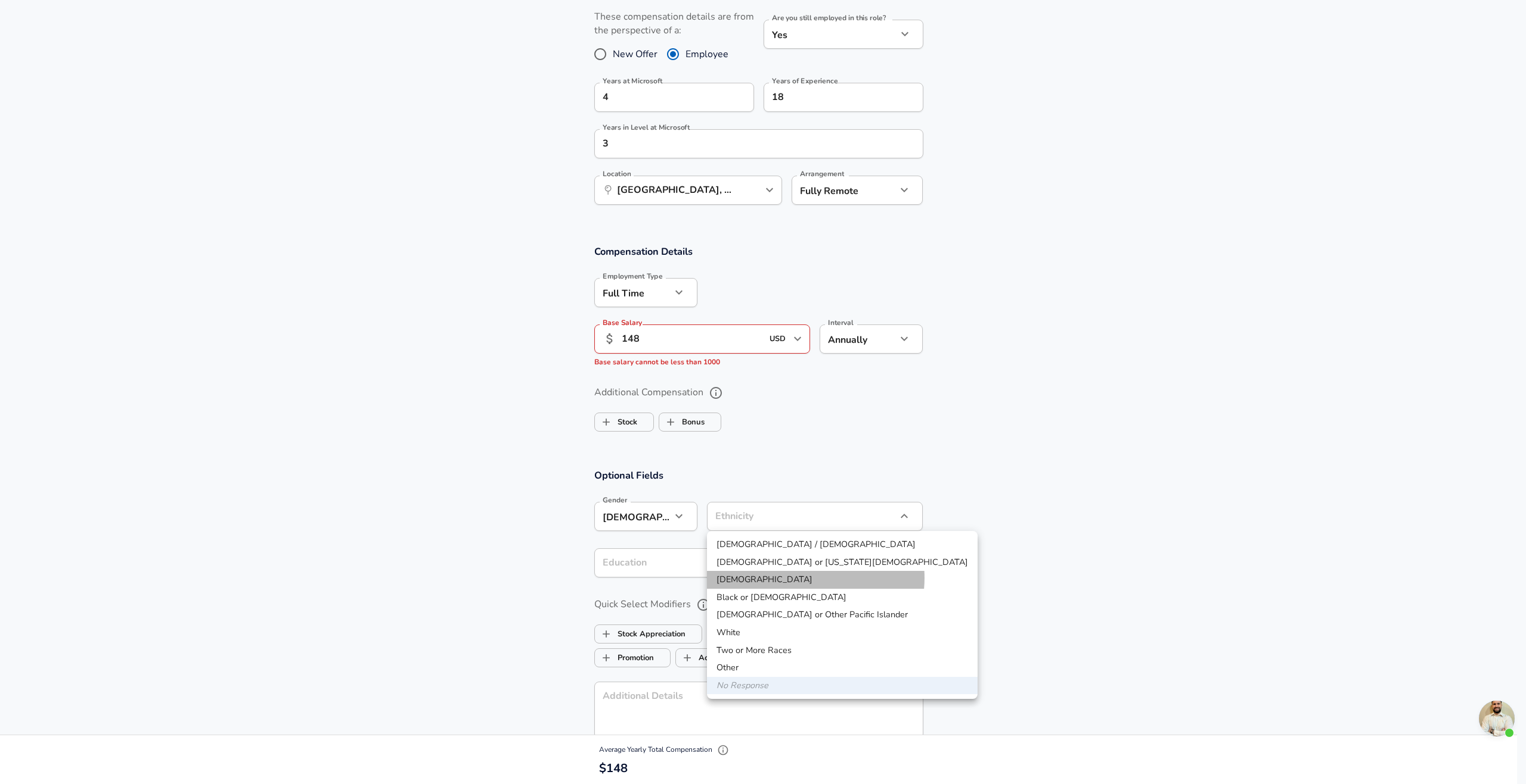
click at [811, 578] on li "[DEMOGRAPHIC_DATA]" at bounding box center [842, 580] width 270 height 18
type input "[DEMOGRAPHIC_DATA]"
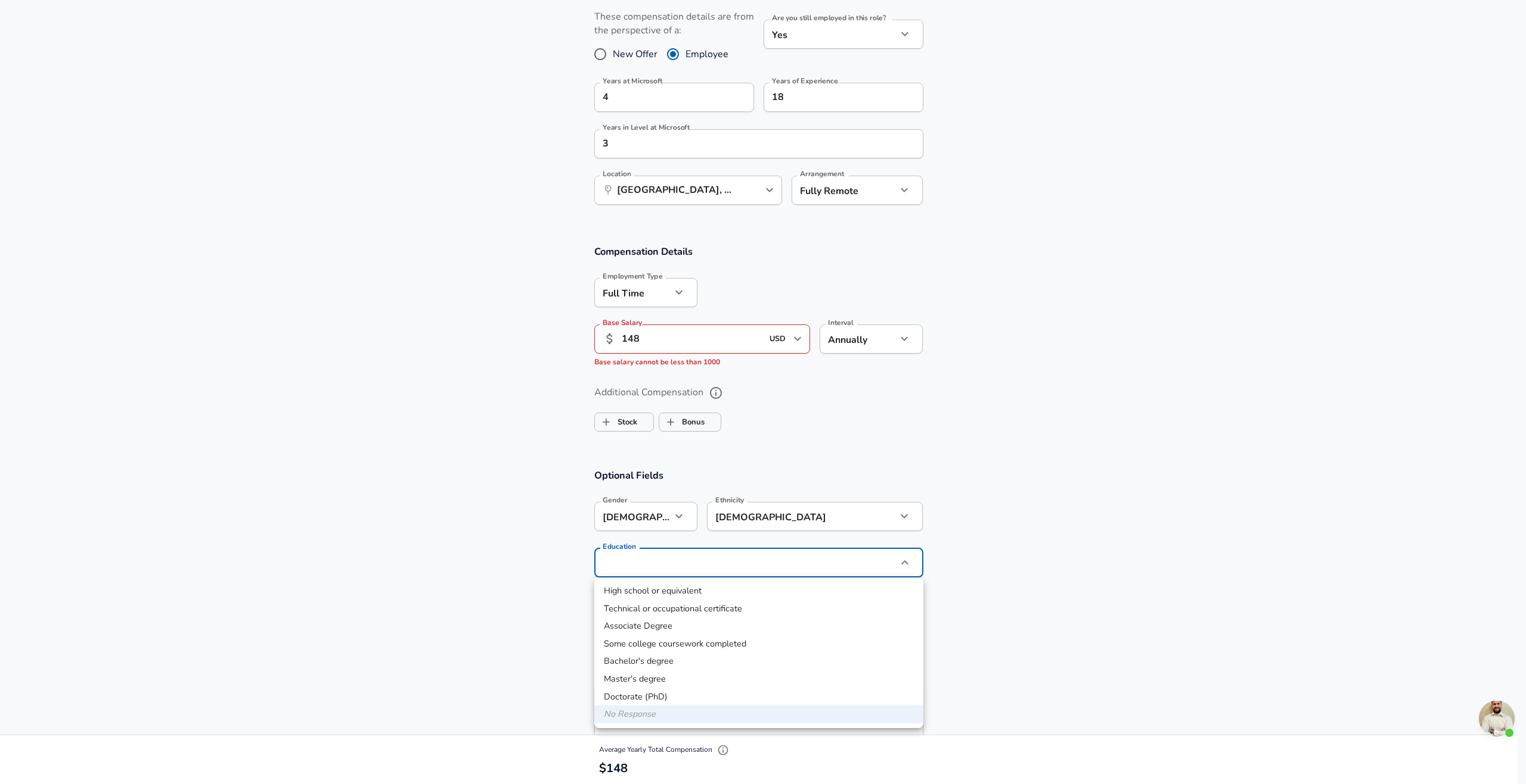
click at [691, 682] on li "Master's degree" at bounding box center [758, 680] width 329 height 18
type input "Masters degree"
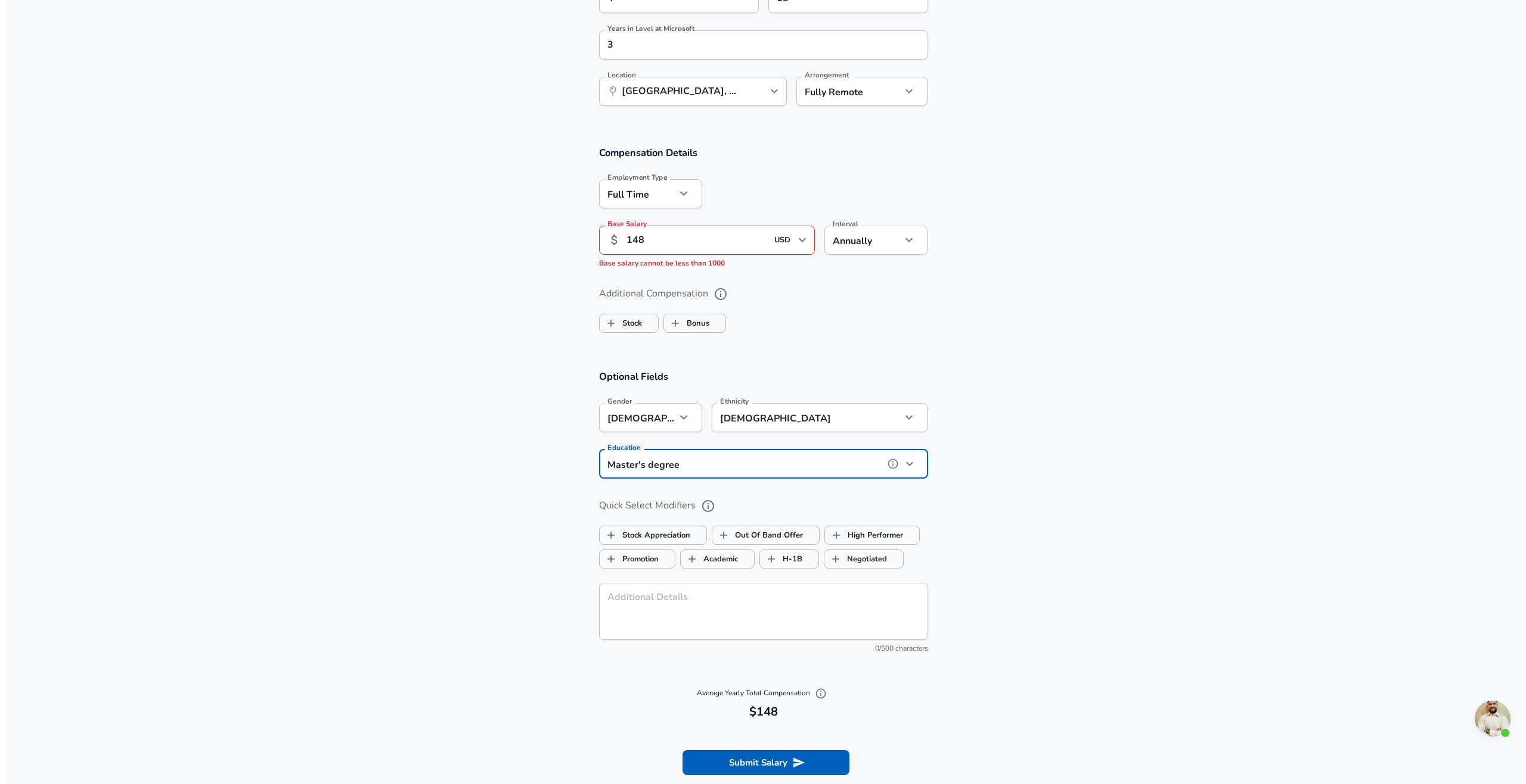
scroll to position [715, 0]
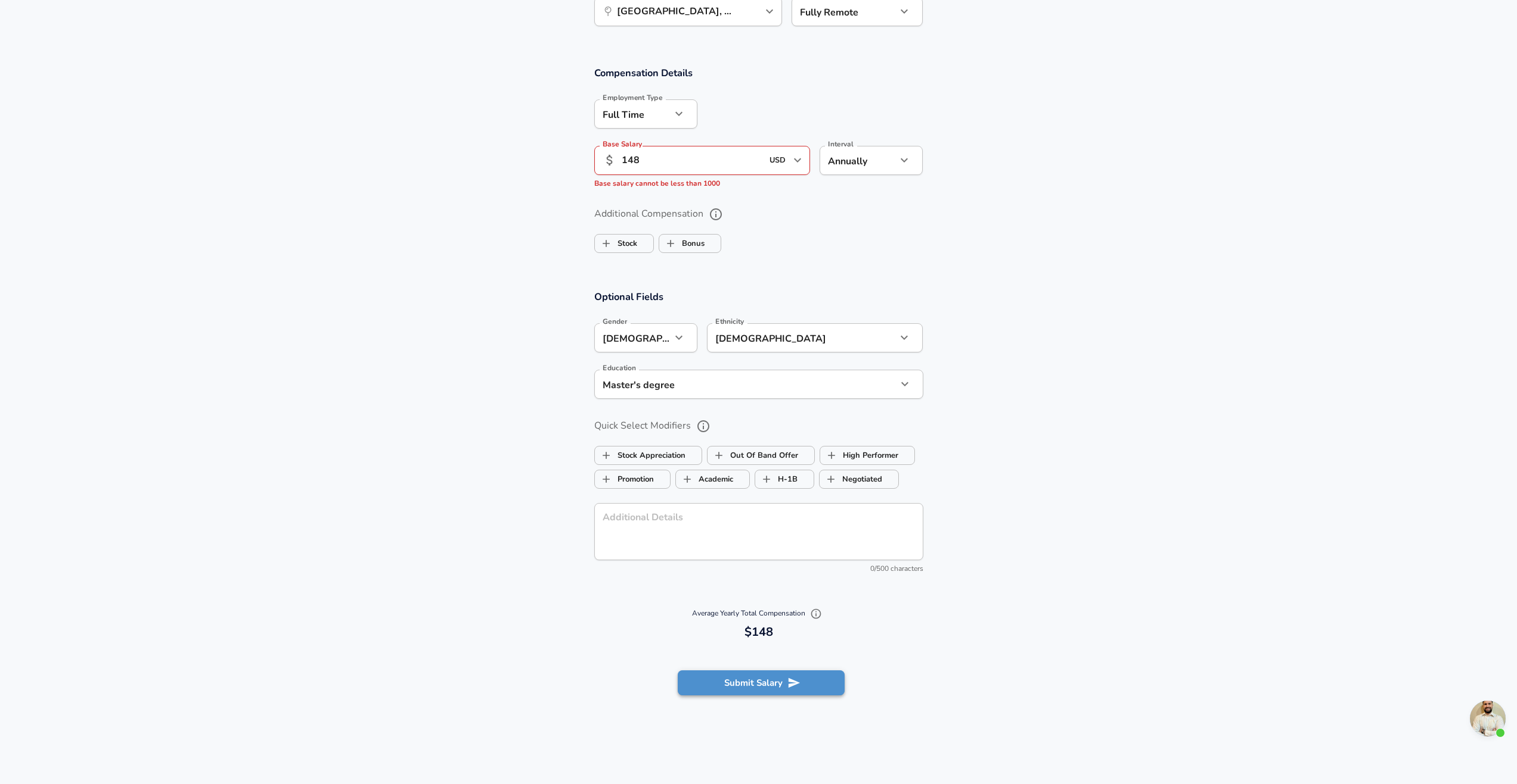
click at [796, 688] on icon "submit" at bounding box center [793, 683] width 13 height 13
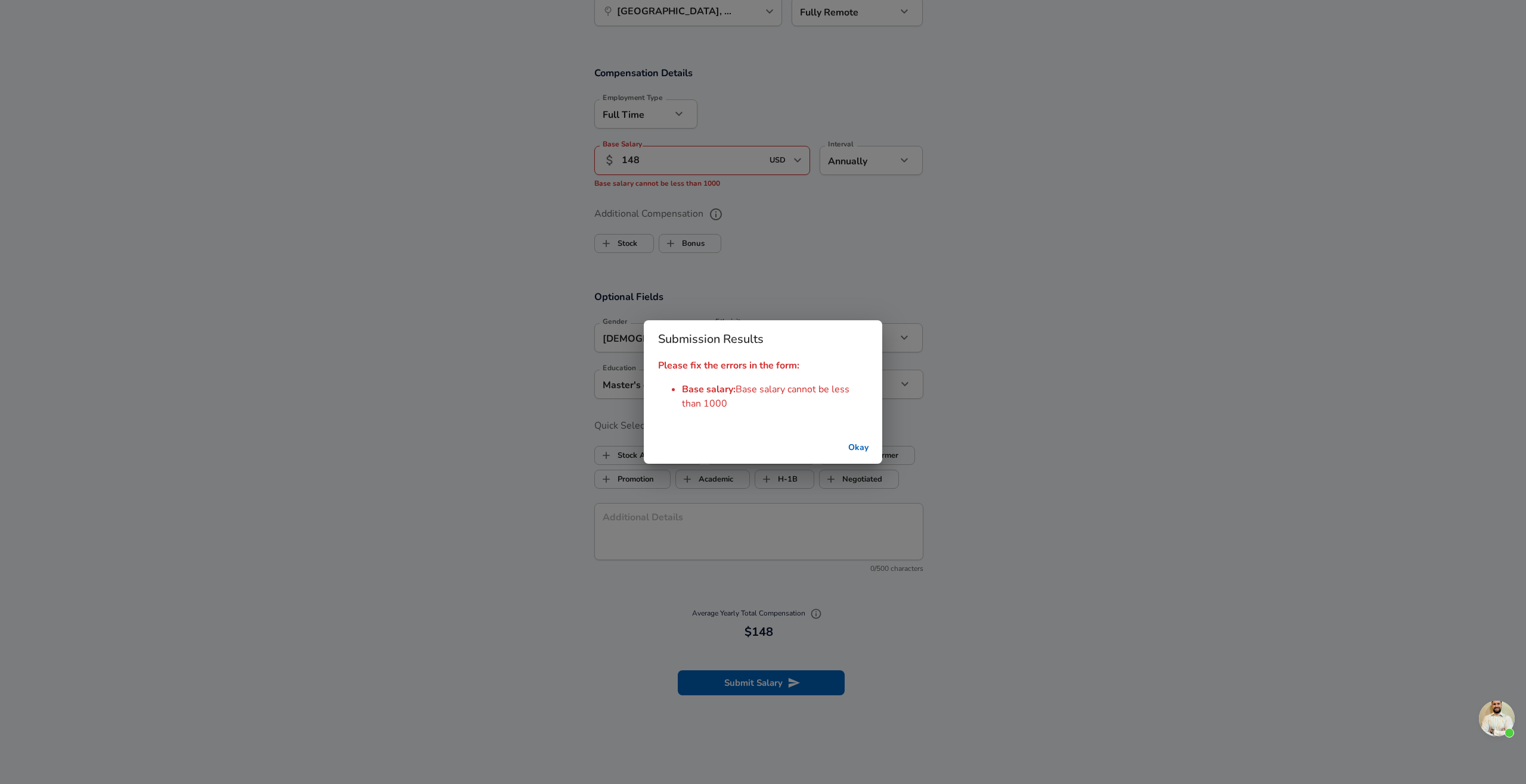
click at [854, 445] on button "Okay" at bounding box center [857, 448] width 38 height 22
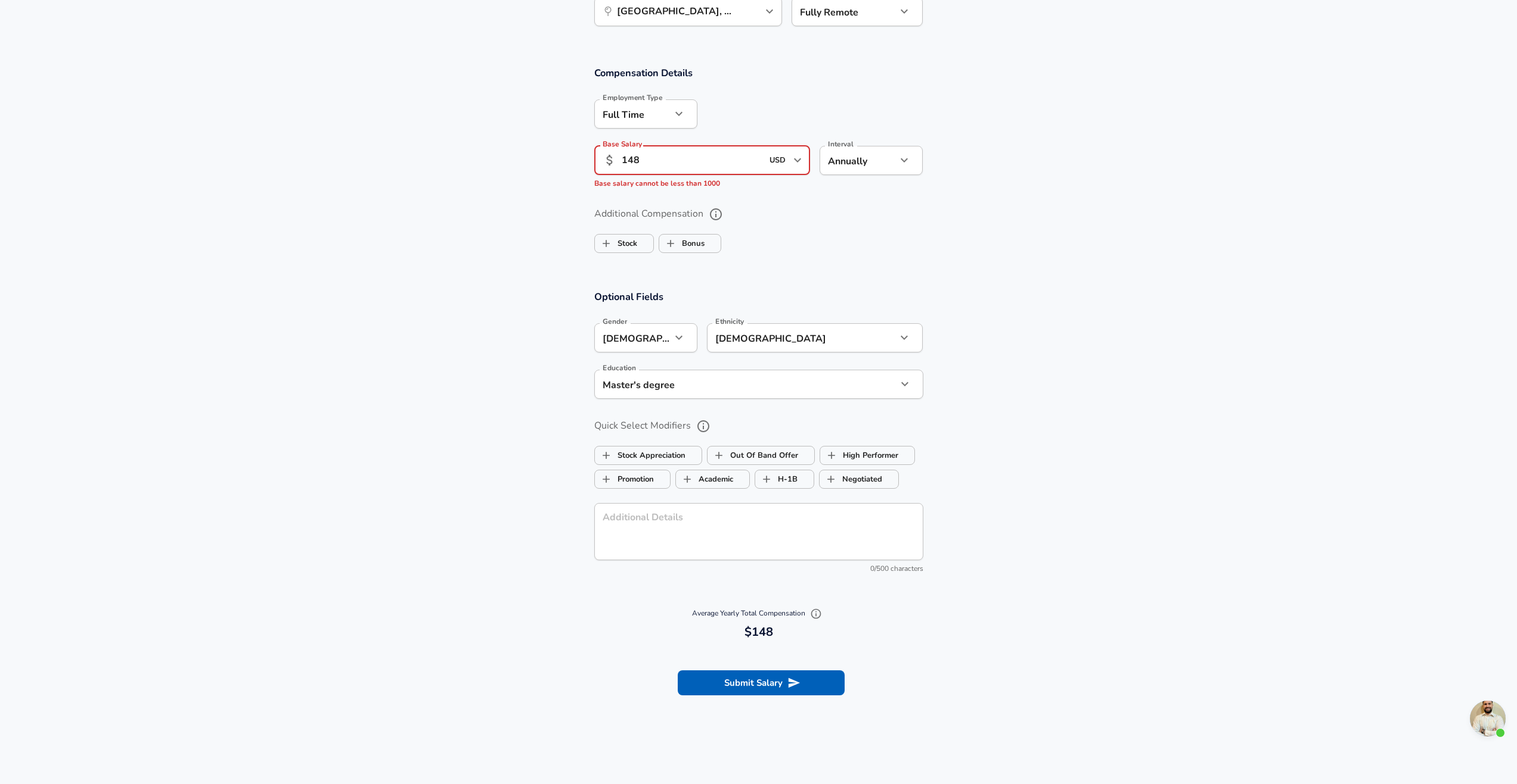
click at [664, 168] on input "148" at bounding box center [691, 160] width 141 height 29
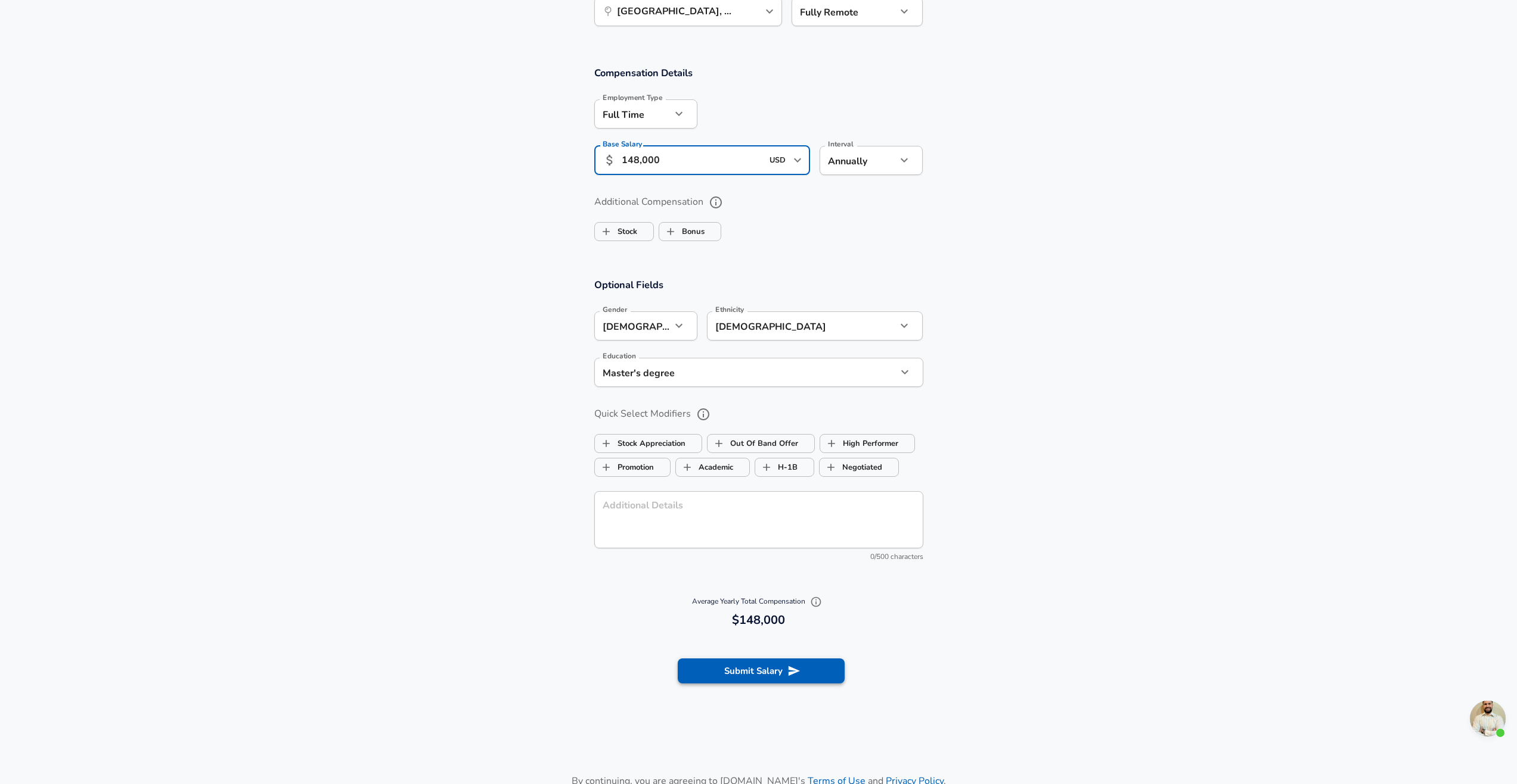
type input "148,000"
click at [779, 678] on button "Submit Salary" at bounding box center [761, 671] width 167 height 25
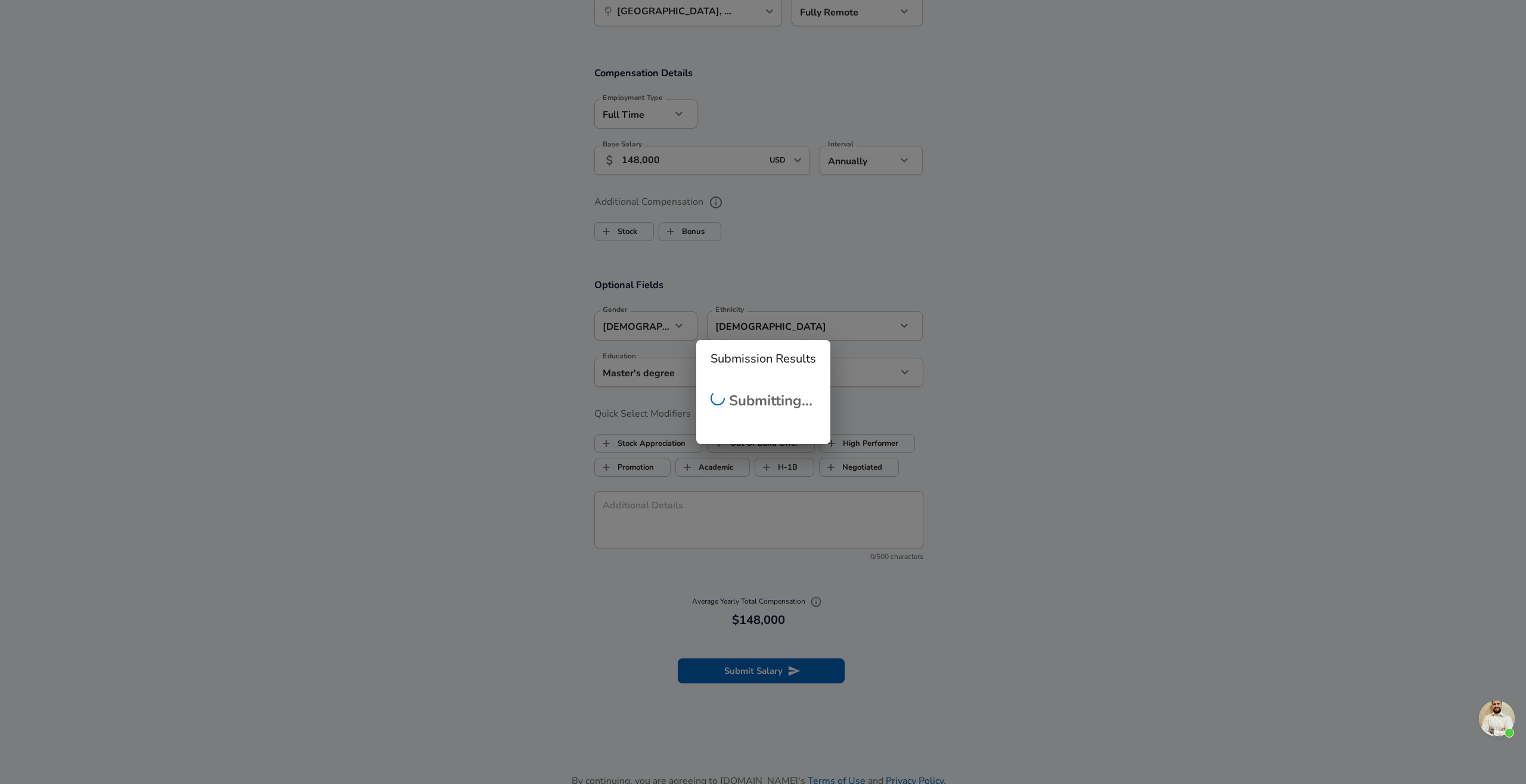
checkbox input "false"
